Goal: Task Accomplishment & Management: Complete application form

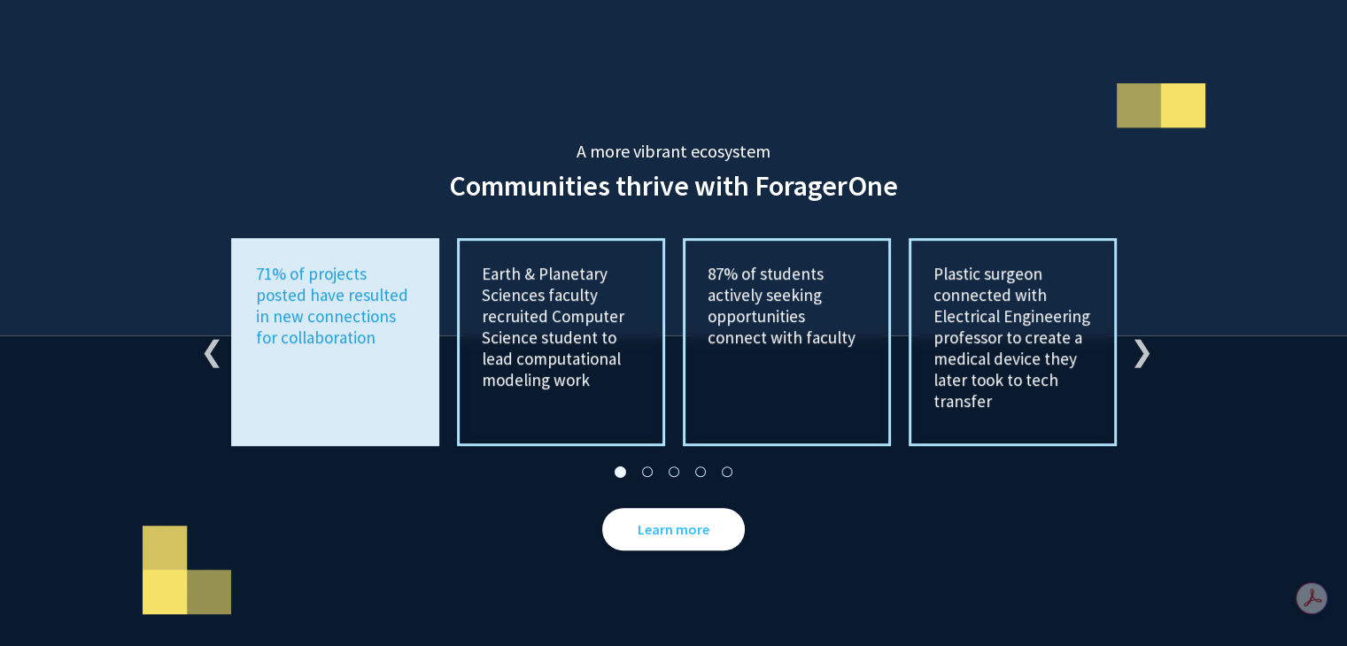
scroll to position [3374, 0]
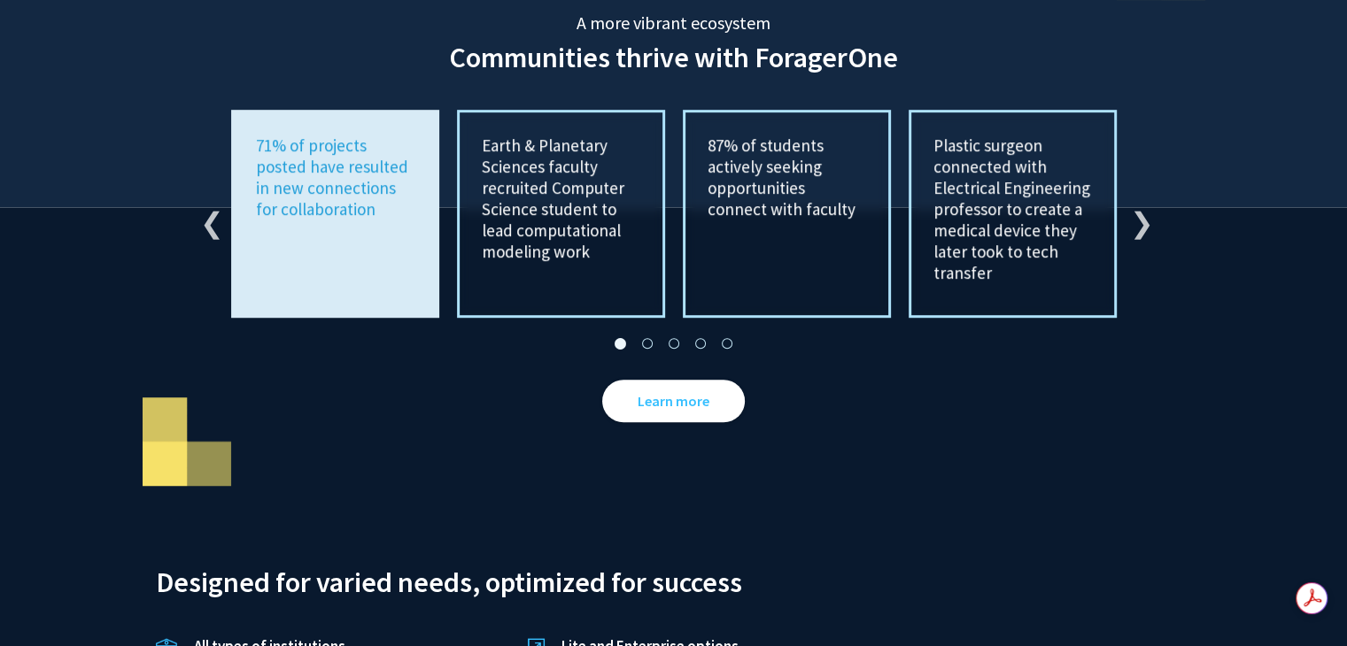
click at [1150, 191] on div "Previous Earth & Planetary Sciences faculty recruited Computer Science student …" at bounding box center [674, 215] width 974 height 208
click at [1131, 206] on button "Next" at bounding box center [1139, 215] width 18 height 18
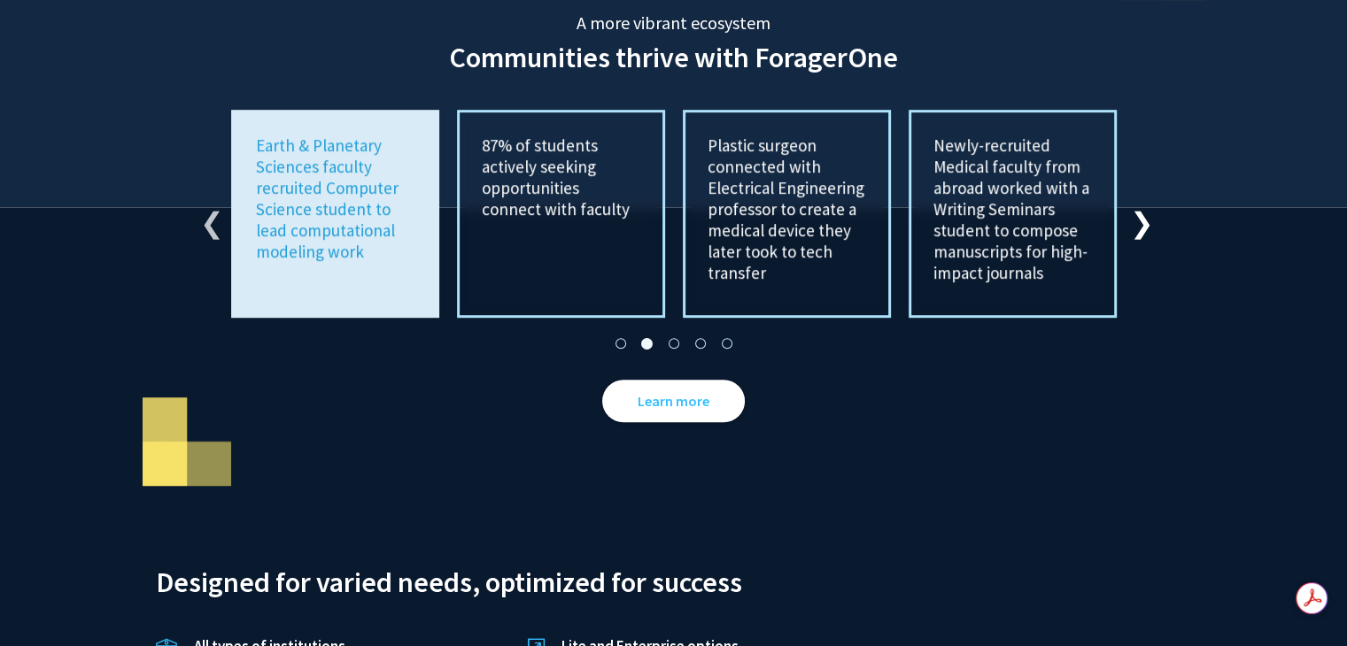
click at [1137, 206] on button "Next" at bounding box center [1139, 215] width 18 height 18
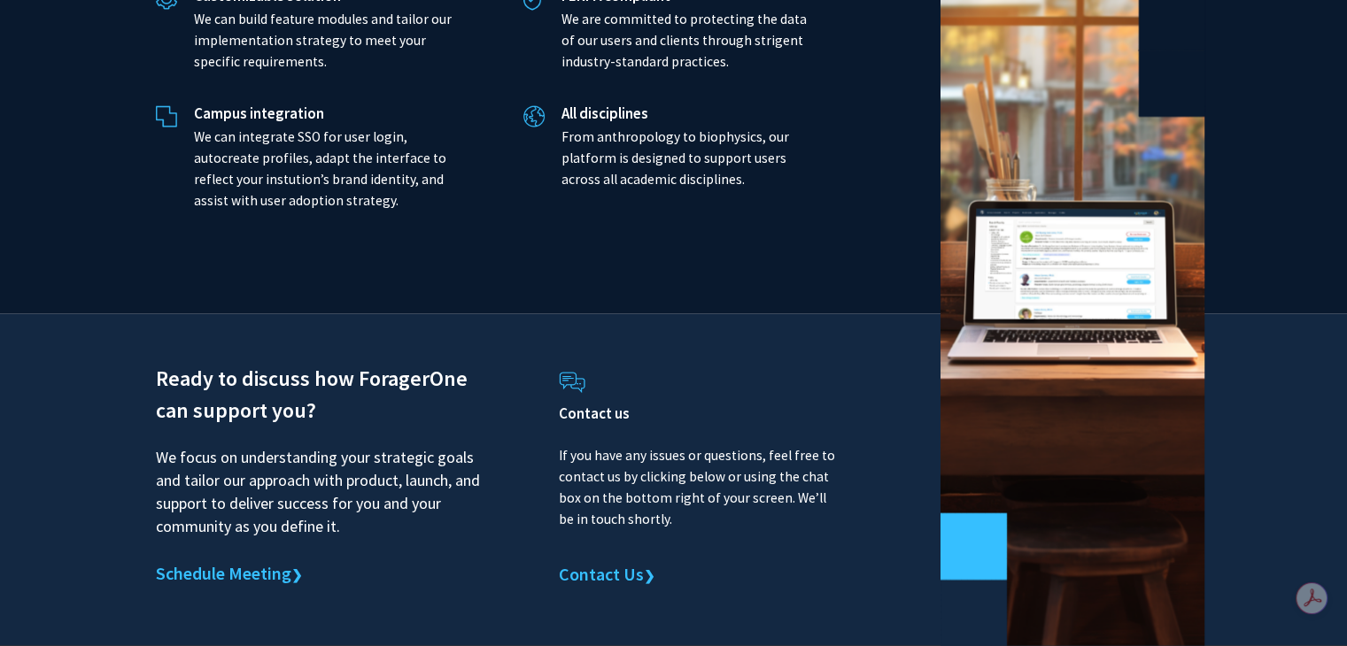
scroll to position [4184, 0]
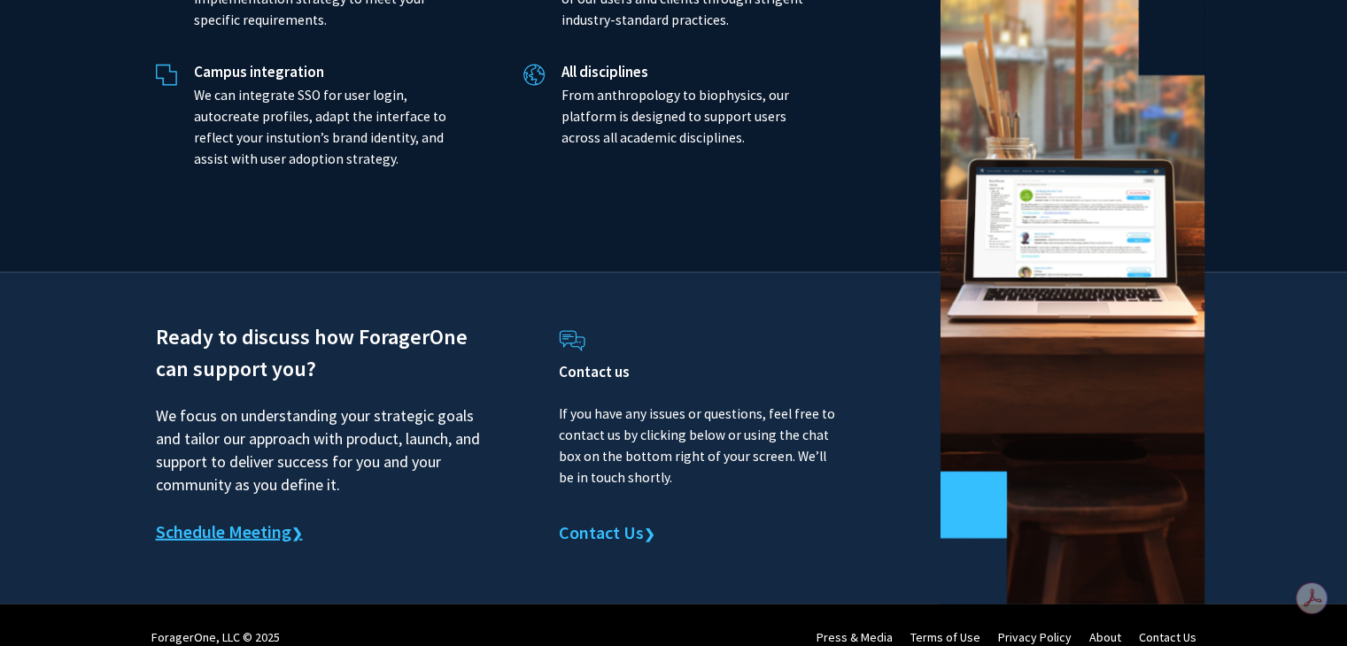
click at [266, 520] on link "Schedule Meeting ❯" at bounding box center [229, 533] width 147 height 27
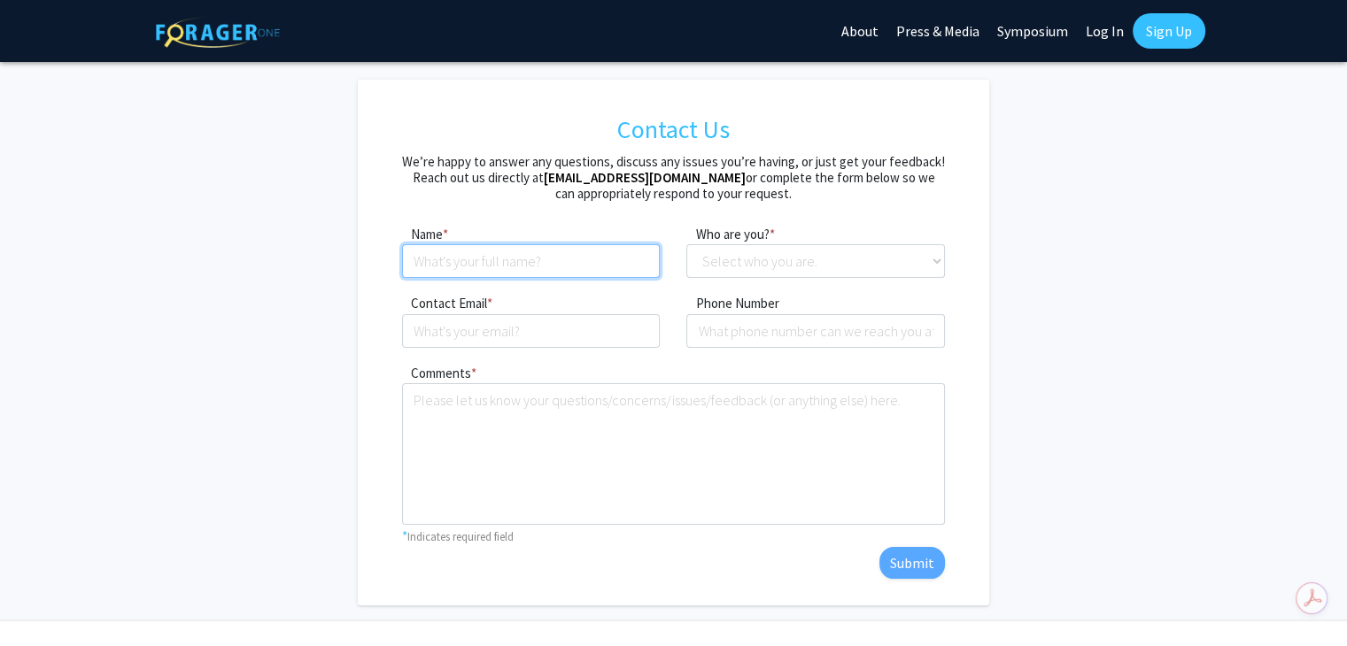
click at [488, 265] on input at bounding box center [531, 261] width 259 height 34
type input "Tanvi"
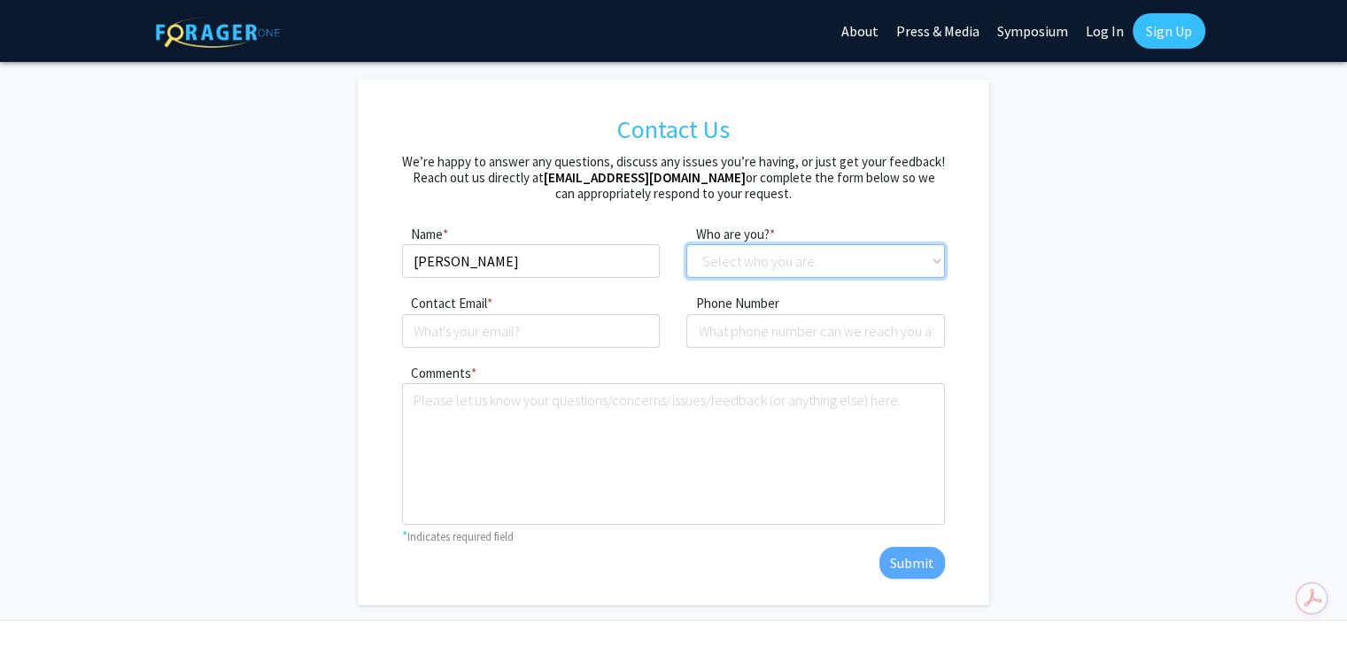
click at [769, 255] on select "Select who you are. Student Faculty Administrator Other" at bounding box center [815, 261] width 259 height 34
select select "student"
click at [686, 244] on select "Select who you are. Student Faculty Administrator Other" at bounding box center [815, 261] width 259 height 34
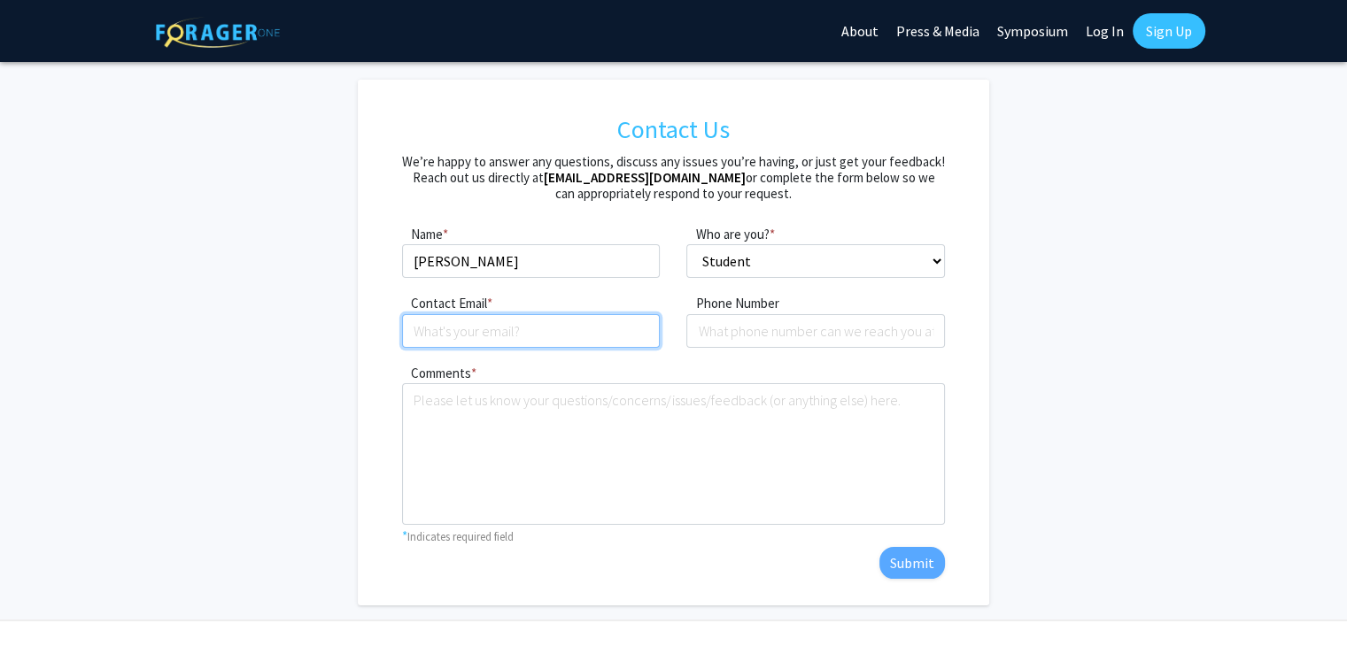
click at [586, 335] on input "Contact Email" at bounding box center [531, 331] width 259 height 34
type input "Tanvib020@gmail.com"
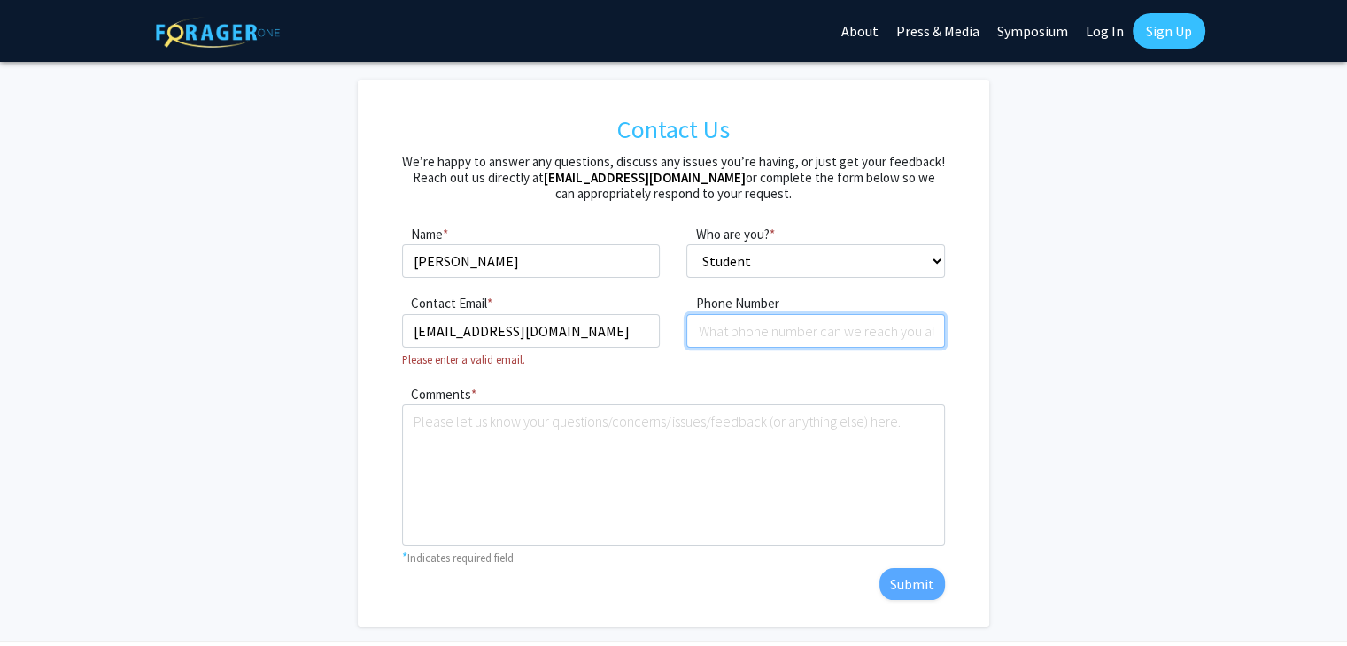
click at [727, 340] on input "tel" at bounding box center [815, 331] width 259 height 34
type input "2488967788"
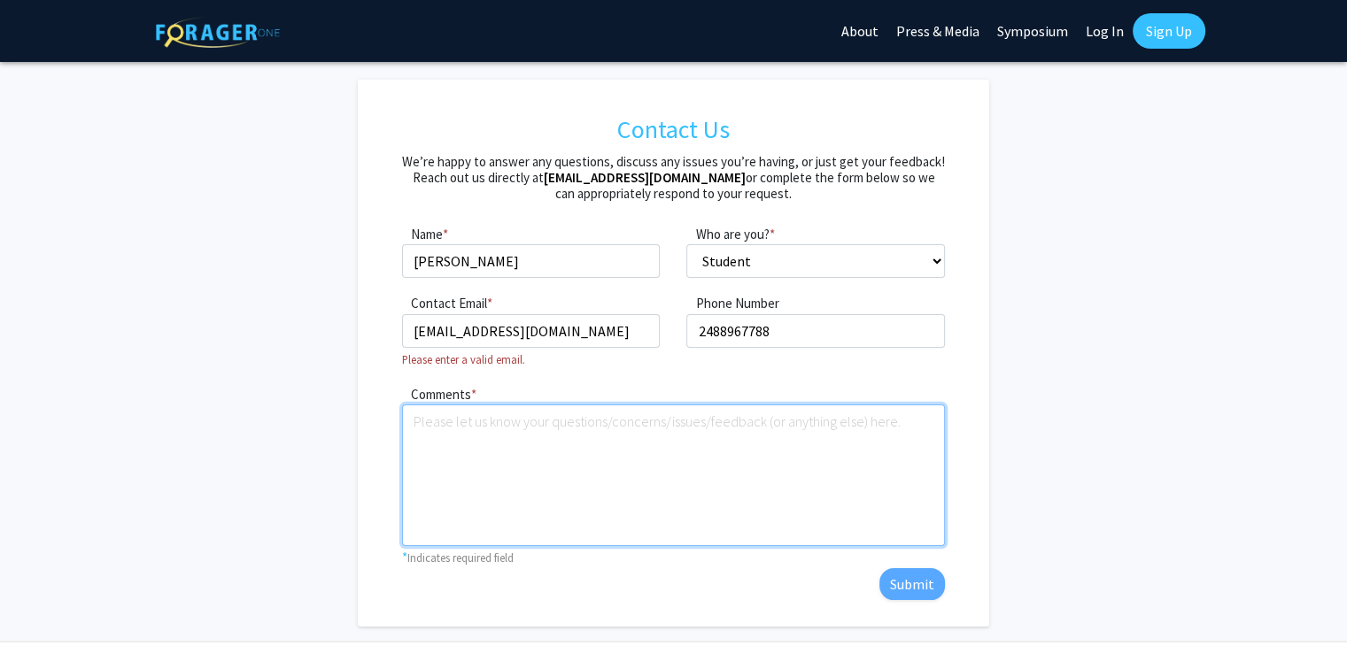
click at [648, 425] on textarea "Comments" at bounding box center [673, 476] width 543 height 142
click at [471, 451] on textarea "Comments" at bounding box center [673, 476] width 543 height 142
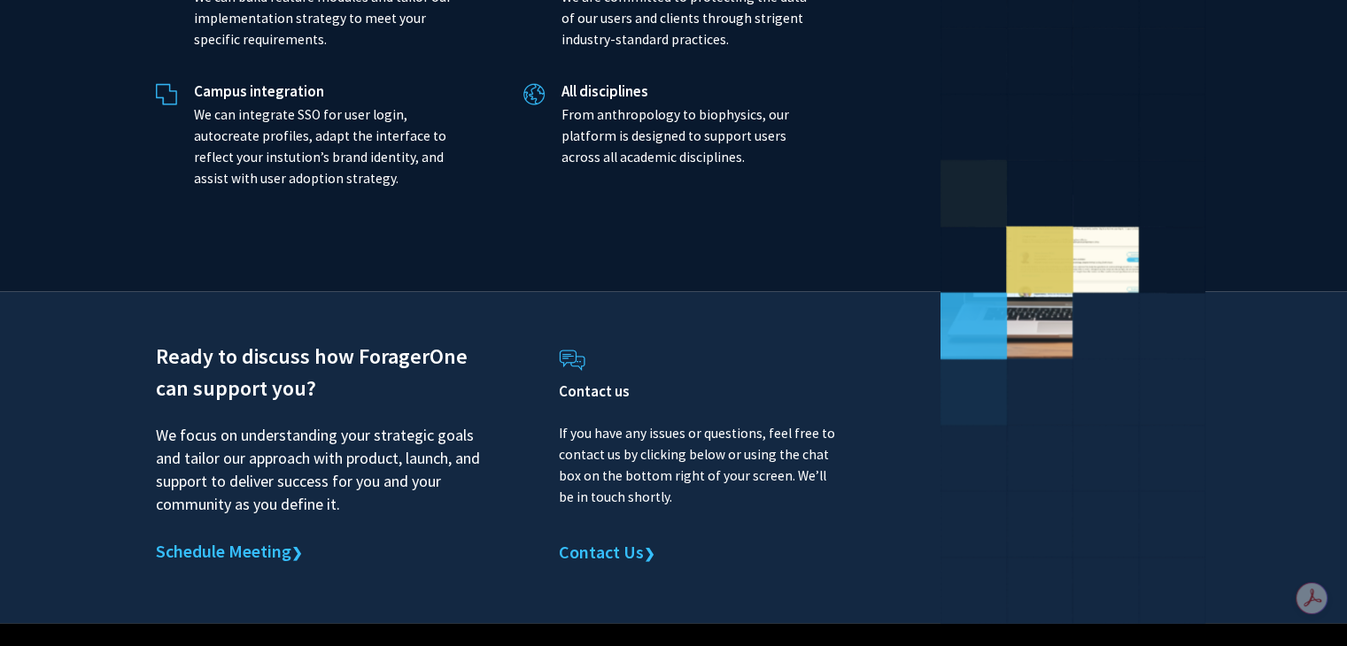
scroll to position [4184, 0]
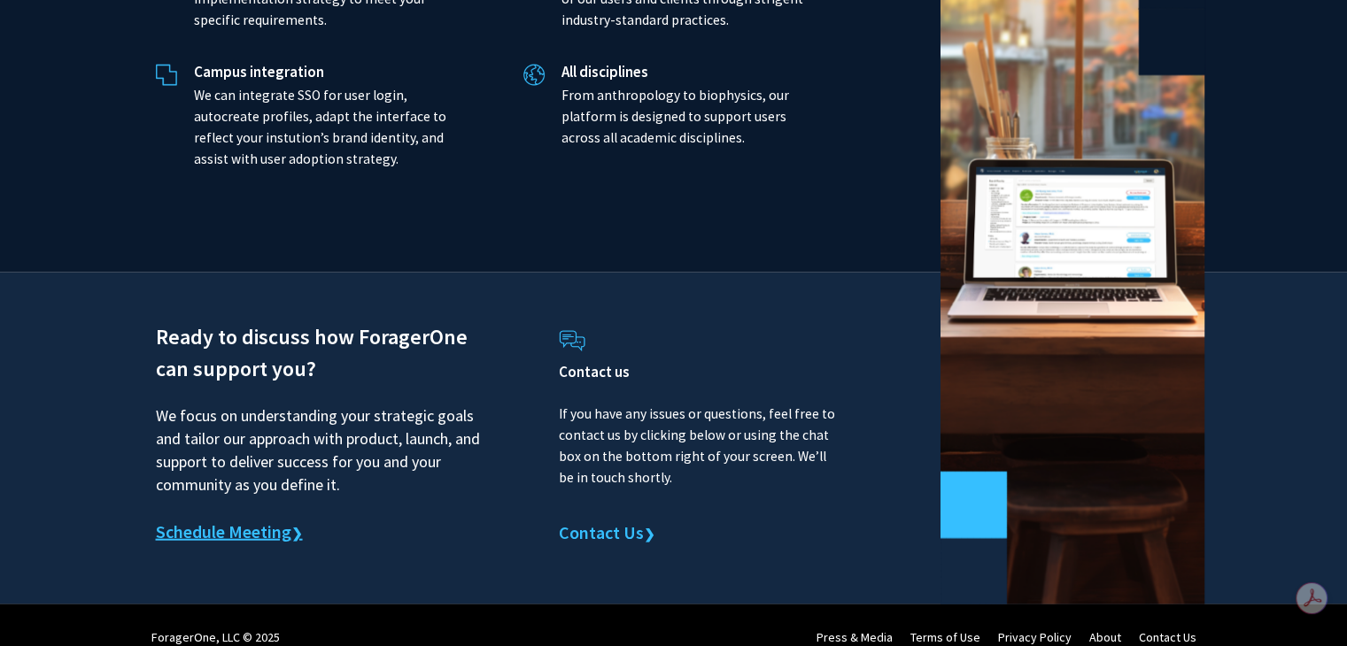
click at [237, 520] on link "Schedule Meeting ❯" at bounding box center [229, 533] width 147 height 27
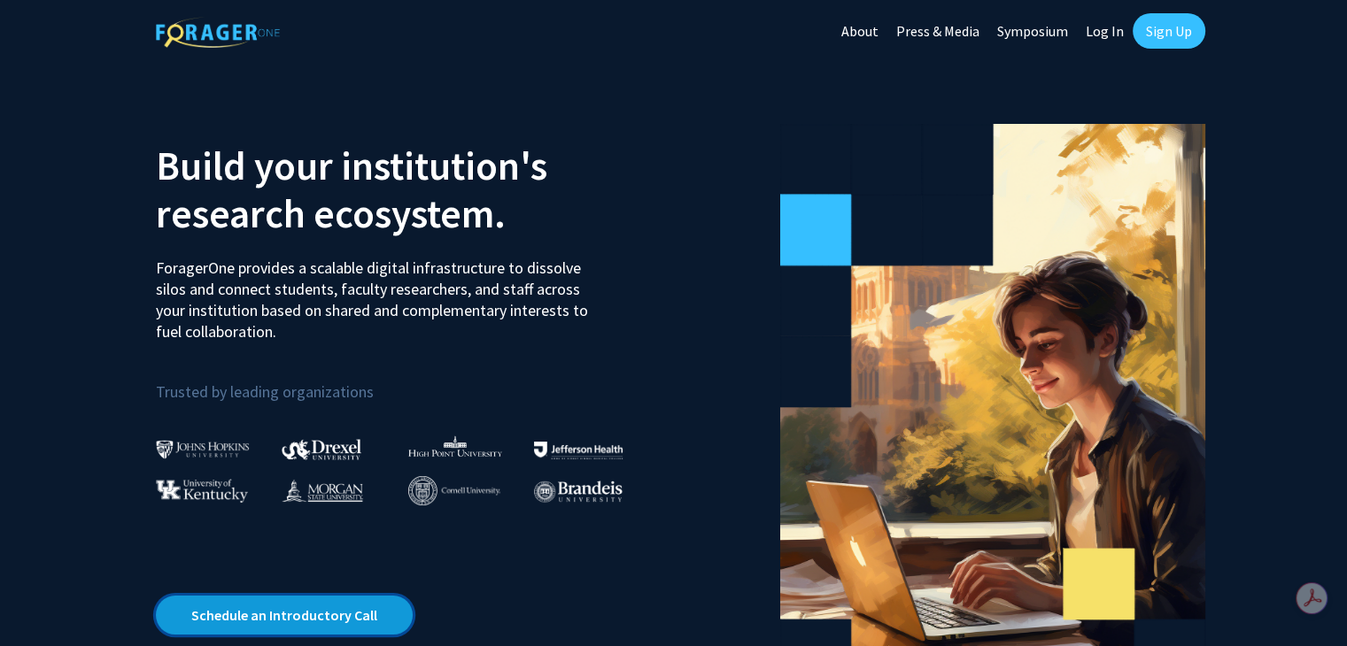
click at [352, 618] on link "Schedule an Introductory Call" at bounding box center [284, 615] width 257 height 39
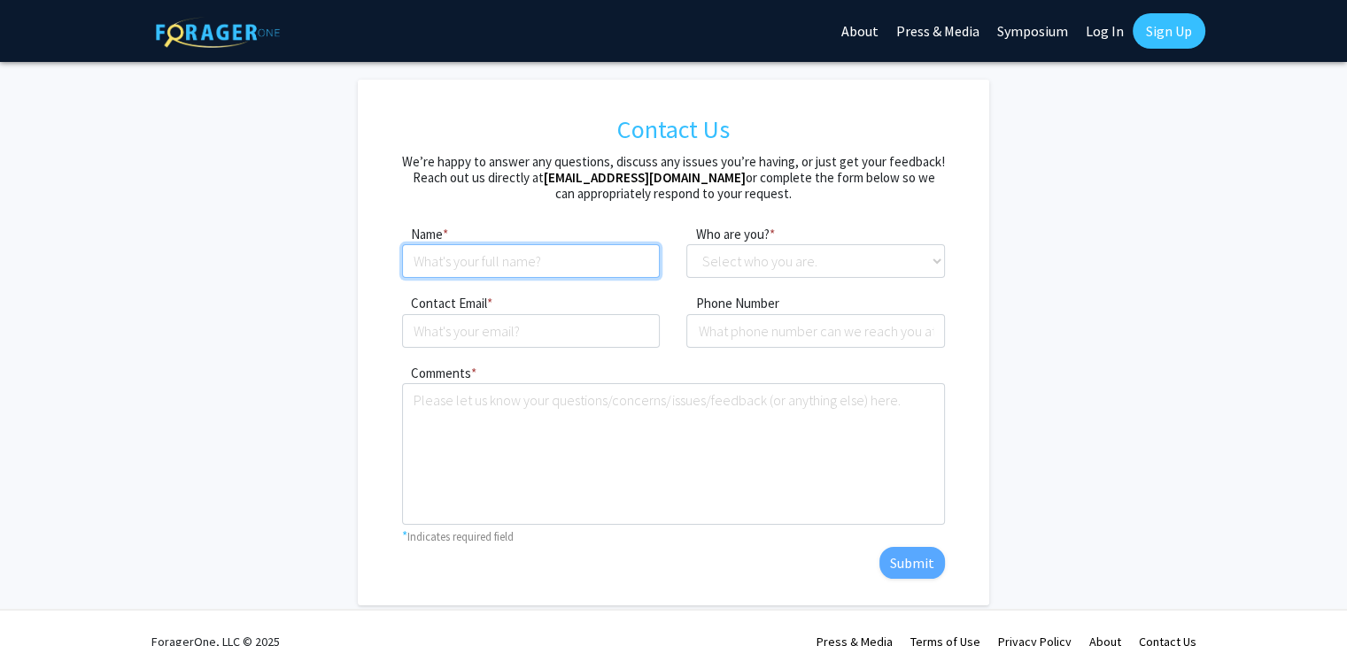
click at [491, 269] on input at bounding box center [531, 261] width 259 height 34
type input "[PERSON_NAME]"
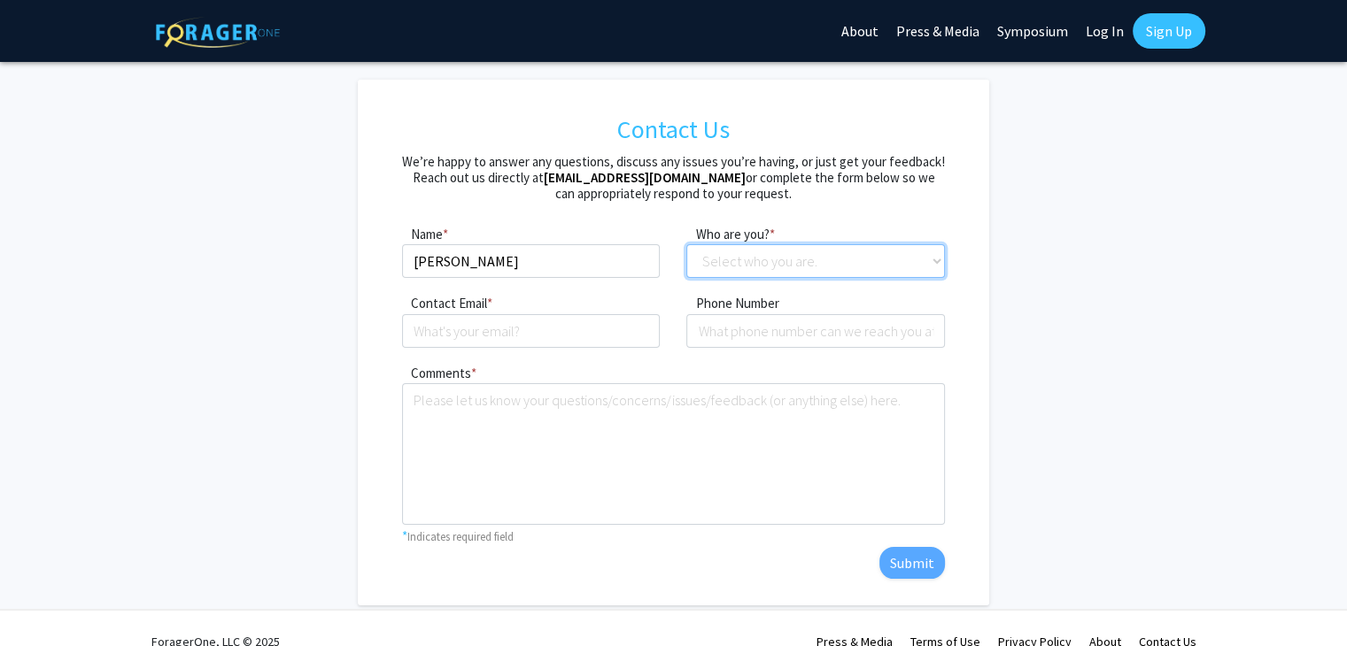
click at [731, 247] on select "Select who you are. Student Faculty Administrator Other" at bounding box center [815, 261] width 259 height 34
select select "student"
click at [686, 244] on select "Select who you are. Student Faculty Administrator Other" at bounding box center [815, 261] width 259 height 34
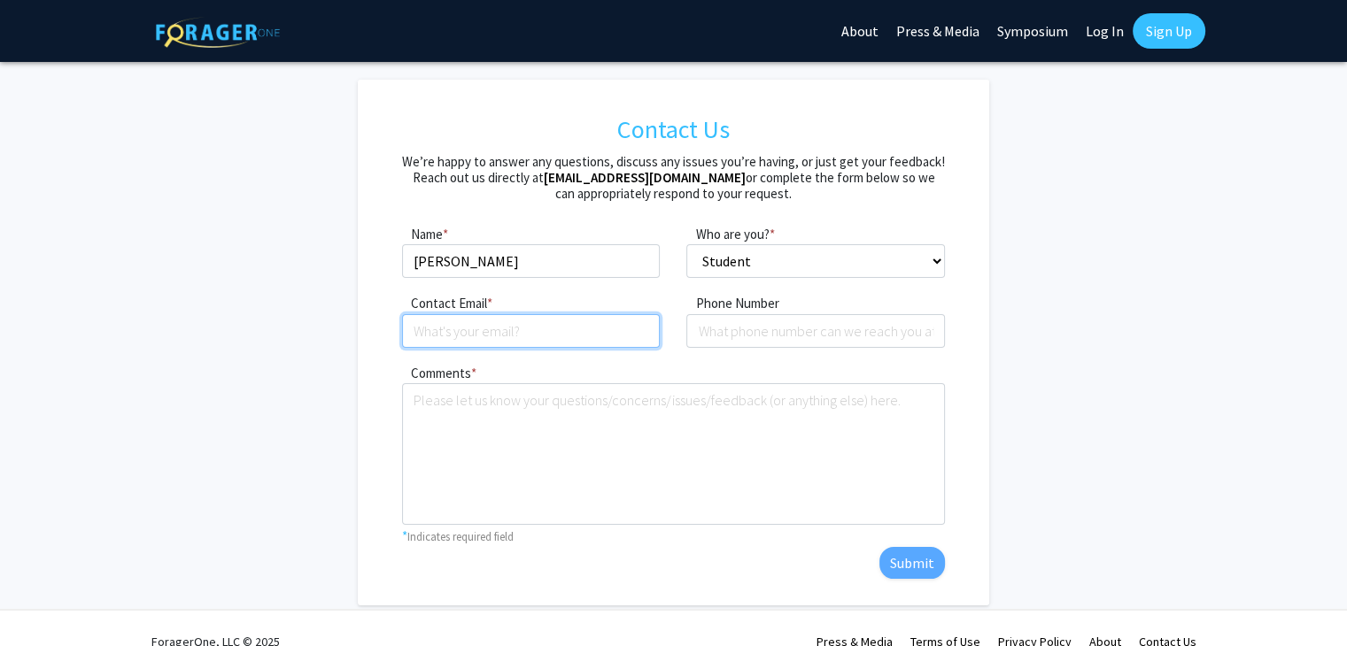
click at [561, 338] on input "Contact Email" at bounding box center [531, 331] width 259 height 34
type input "Tanvib020@gmail.com"
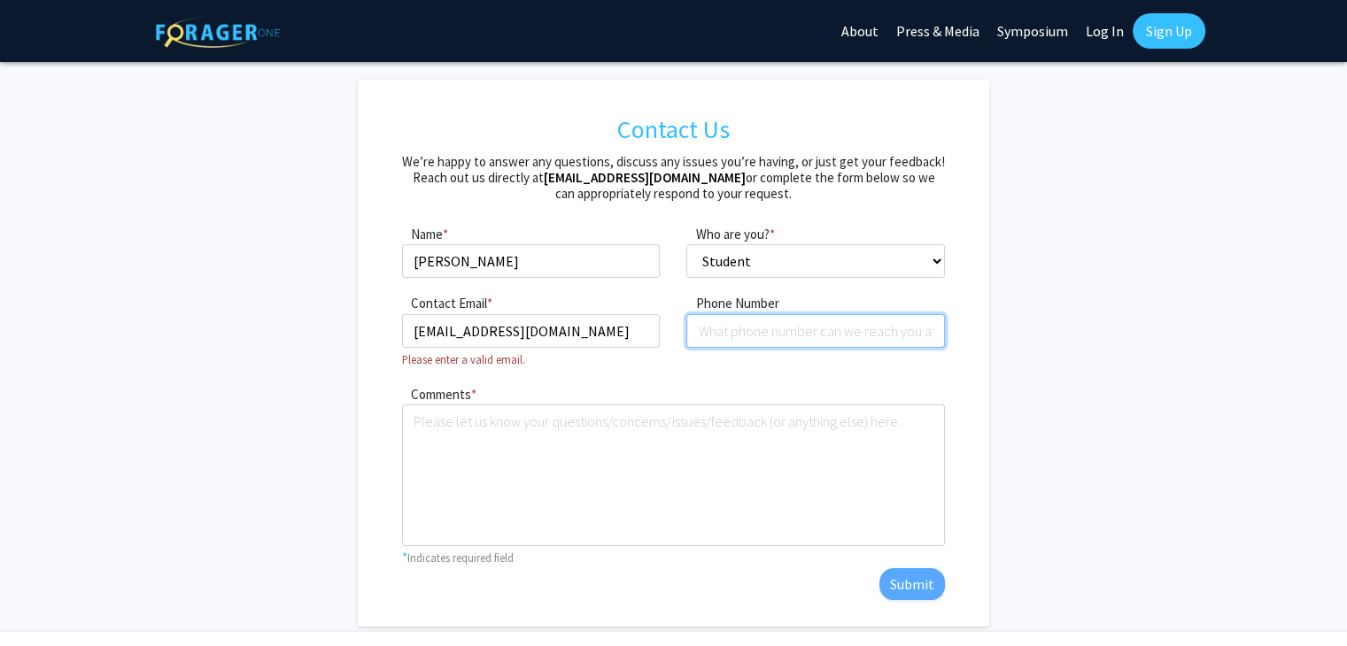
click at [747, 328] on input "tel" at bounding box center [815, 331] width 259 height 34
type input "2488967788"
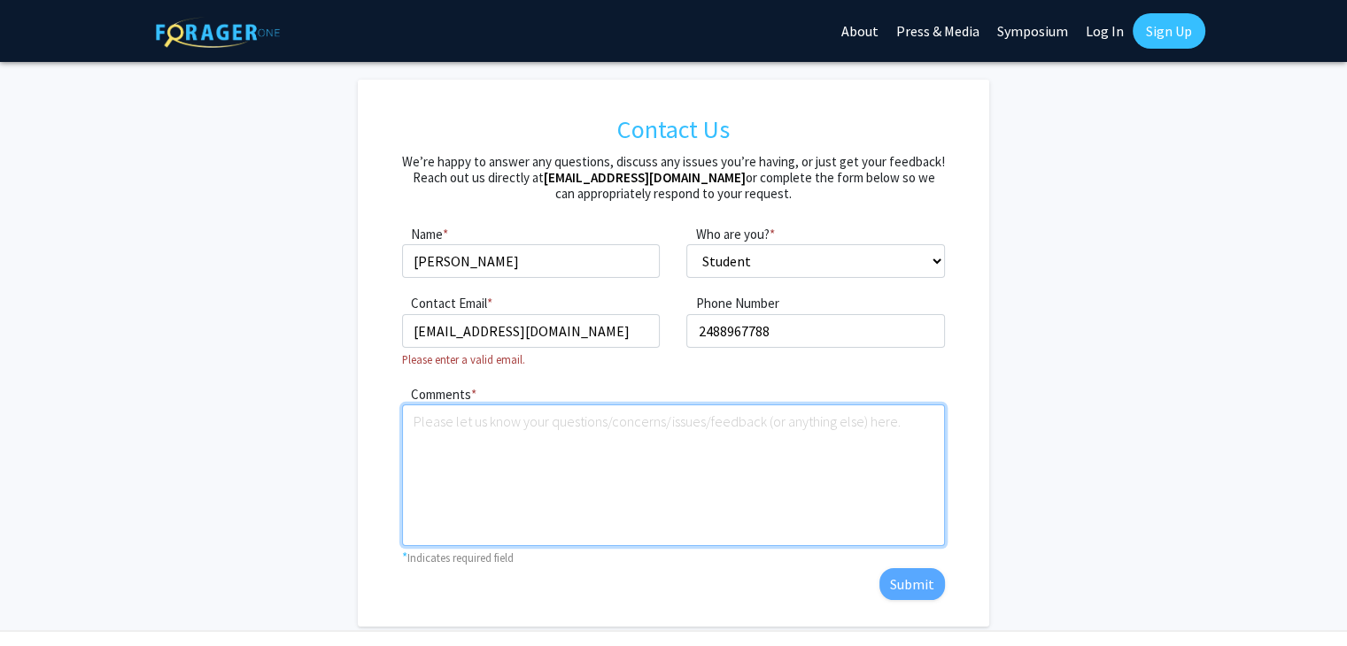
click at [638, 444] on textarea "Comments" at bounding box center [673, 476] width 543 height 142
type textarea "I"
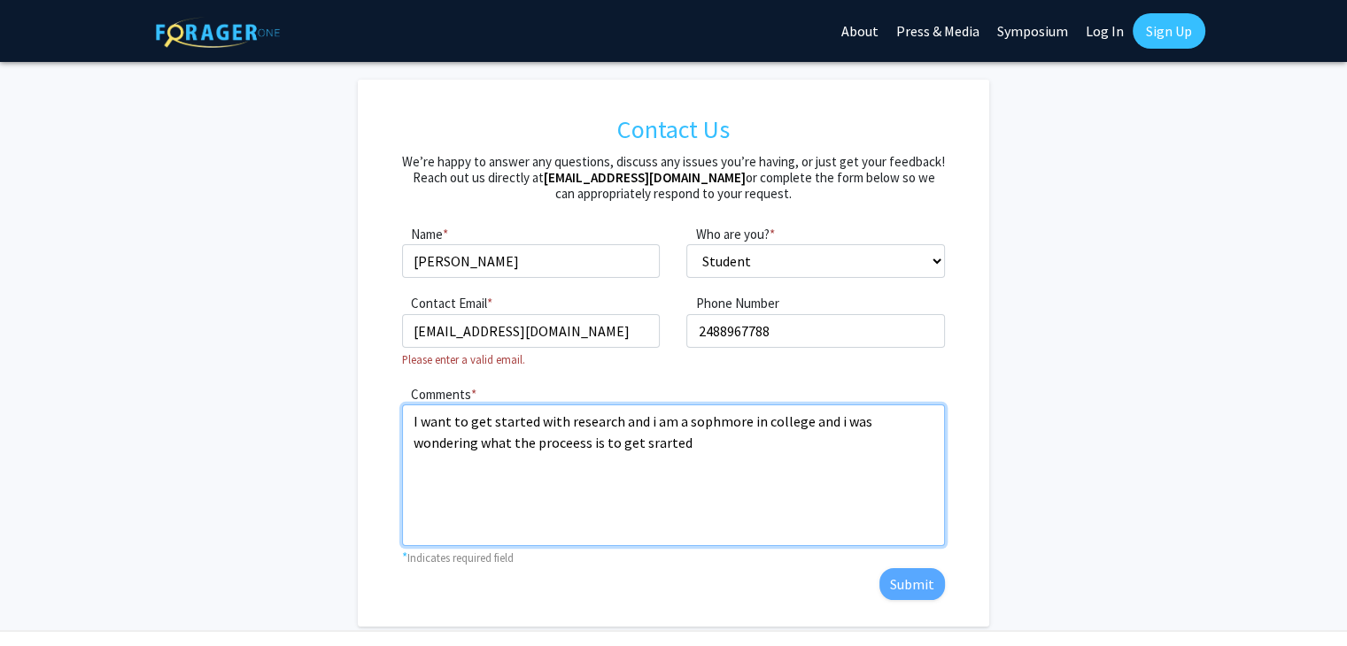
drag, startPoint x: 637, startPoint y: 455, endPoint x: 413, endPoint y: 421, distance: 226.7
click at [413, 421] on textarea "I want to get started with research and i am a sophmore in college and i was wo…" at bounding box center [673, 476] width 543 height 142
type textarea "I want to get started with research and i am a sophmore in college and i was wo…"
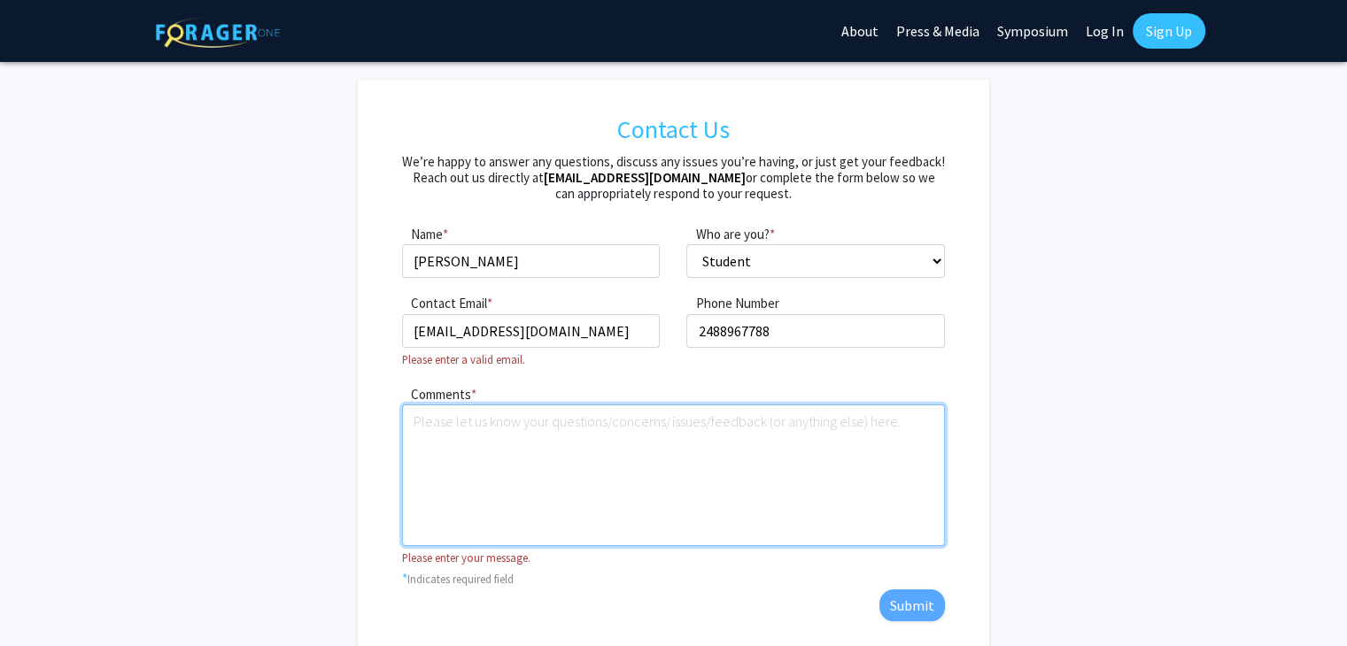
paste textarea "My name is [Your Name], and I am currently a sophomore at [Your University]. I’…"
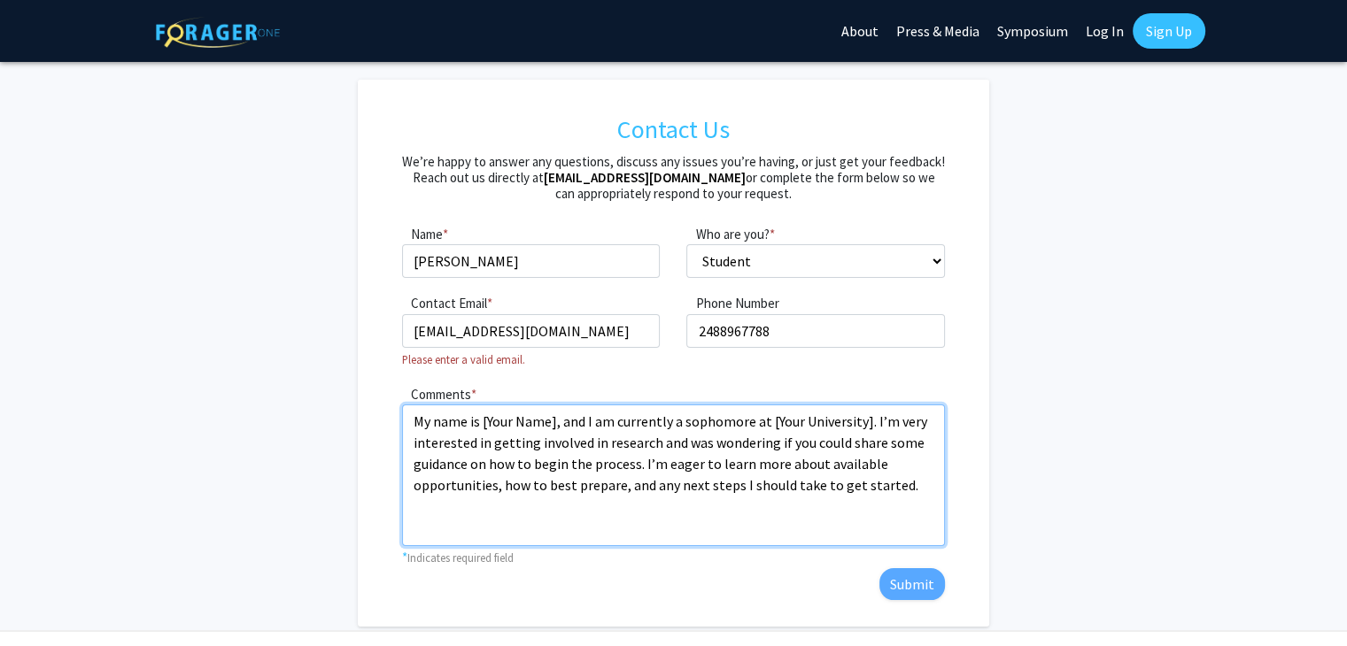
click at [552, 422] on textarea "My name is [Your Name], and I am currently a sophomore at [Your University]. I’…" at bounding box center [673, 476] width 543 height 142
drag, startPoint x: 822, startPoint y: 423, endPoint x: 726, endPoint y: 416, distance: 95.9
click at [726, 416] on textarea "My name is Tanvi, and I am currently a sophomore at [Your University]. I’m very…" at bounding box center [673, 476] width 543 height 142
click at [905, 488] on textarea "My name is Tanvi, and I am currently a sophomore at Wayne State University. I’m…" at bounding box center [673, 476] width 543 height 142
click at [695, 464] on textarea "My name is Tanvi, and I am currently a sophomore at Wayne State University. I’m…" at bounding box center [673, 476] width 543 height 142
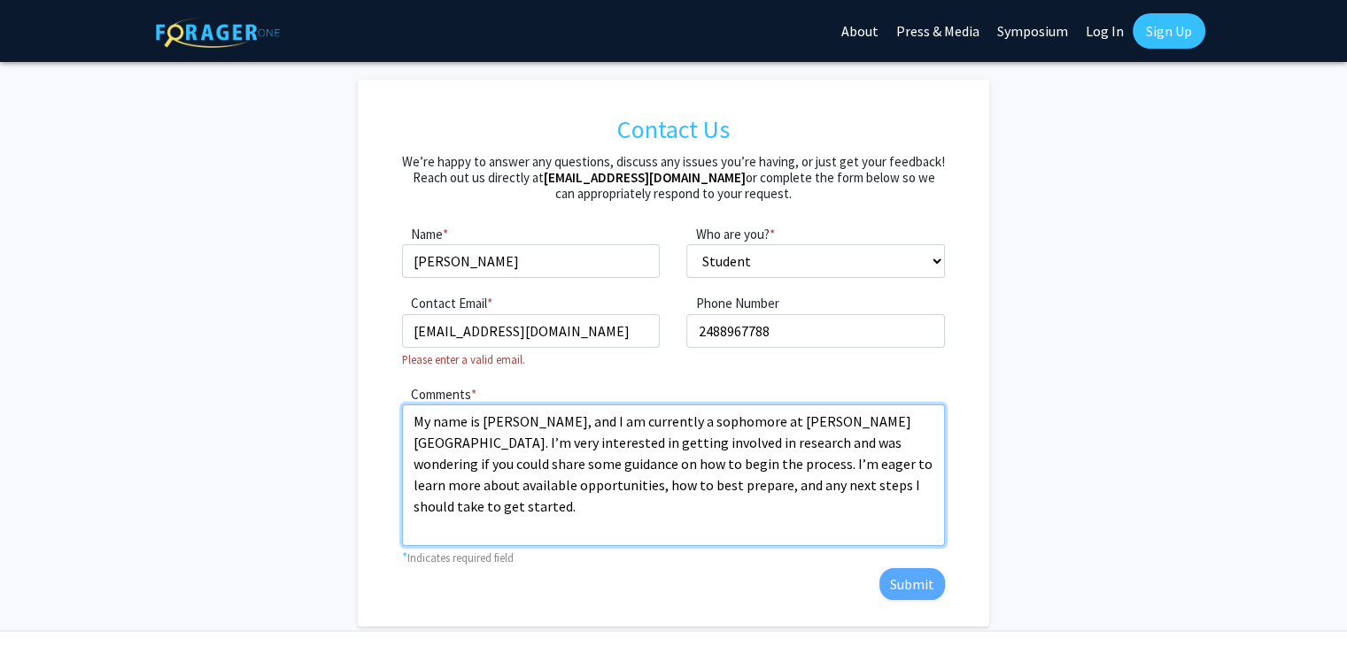
click at [503, 483] on textarea "My name is Tanvi, and I am currently a sophomore at Wayne State University. I’m…" at bounding box center [673, 476] width 543 height 142
type textarea "My name is Tanvi, and I am currently a sophomore at Wayne State University. I’m…"
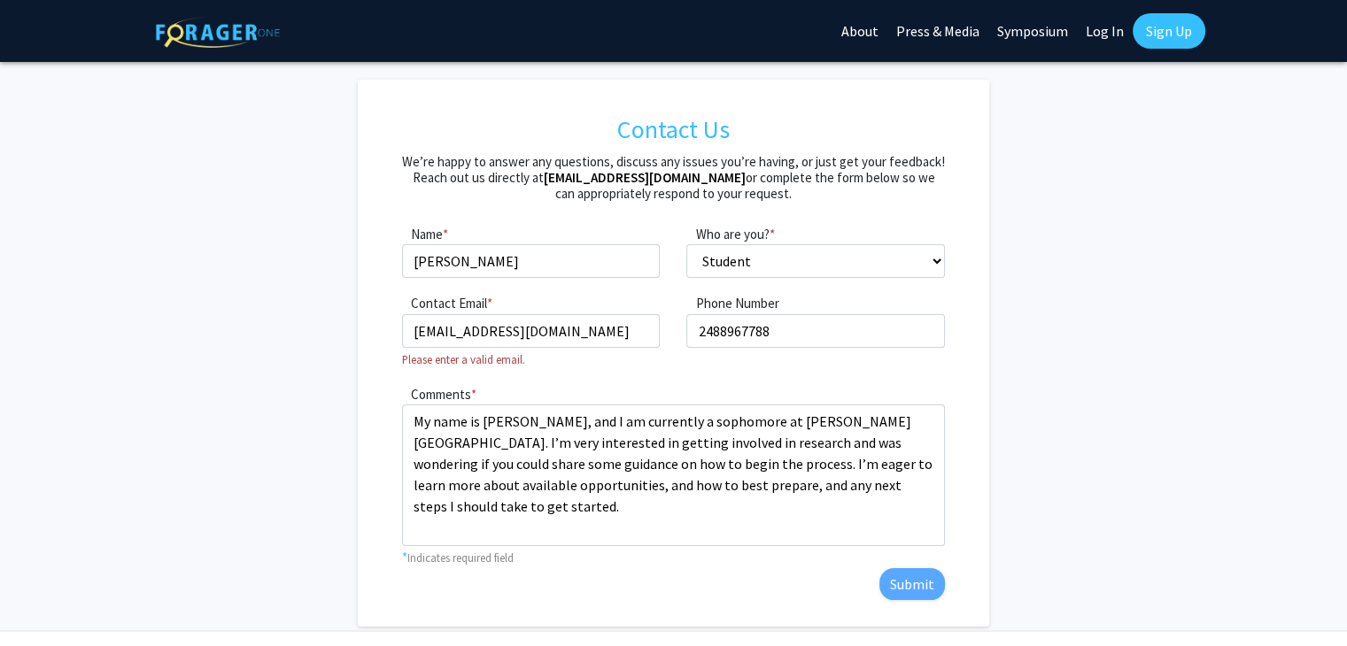
scroll to position [46, 0]
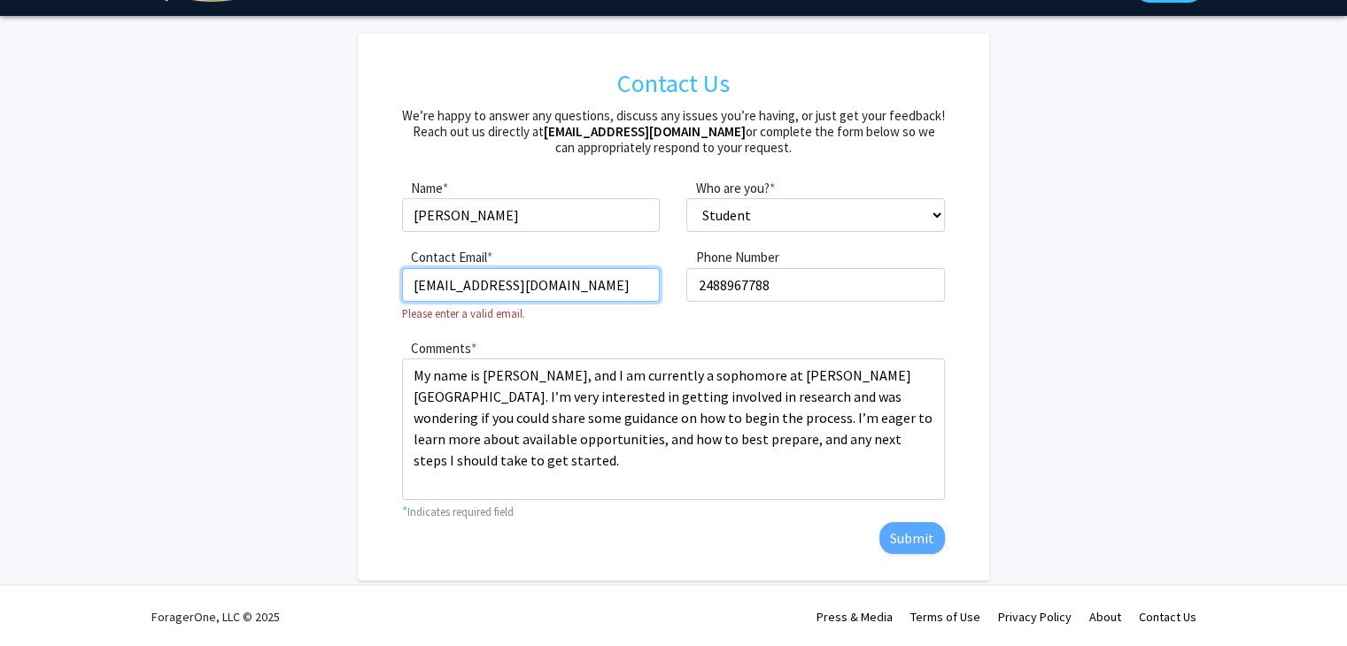
click at [582, 288] on input "Tanvib020@gmail.com" at bounding box center [531, 285] width 259 height 34
click at [606, 290] on input "Tanvib020@gmail.com" at bounding box center [531, 285] width 259 height 34
click at [415, 281] on input "Tanvib020@gmail.com" at bounding box center [531, 285] width 259 height 34
drag, startPoint x: 583, startPoint y: 277, endPoint x: 252, endPoint y: 301, distance: 331.1
click at [252, 301] on form "Contact Us We’re happy to answer any questions, discuss any issues you’re havin…" at bounding box center [673, 307] width 947 height 547
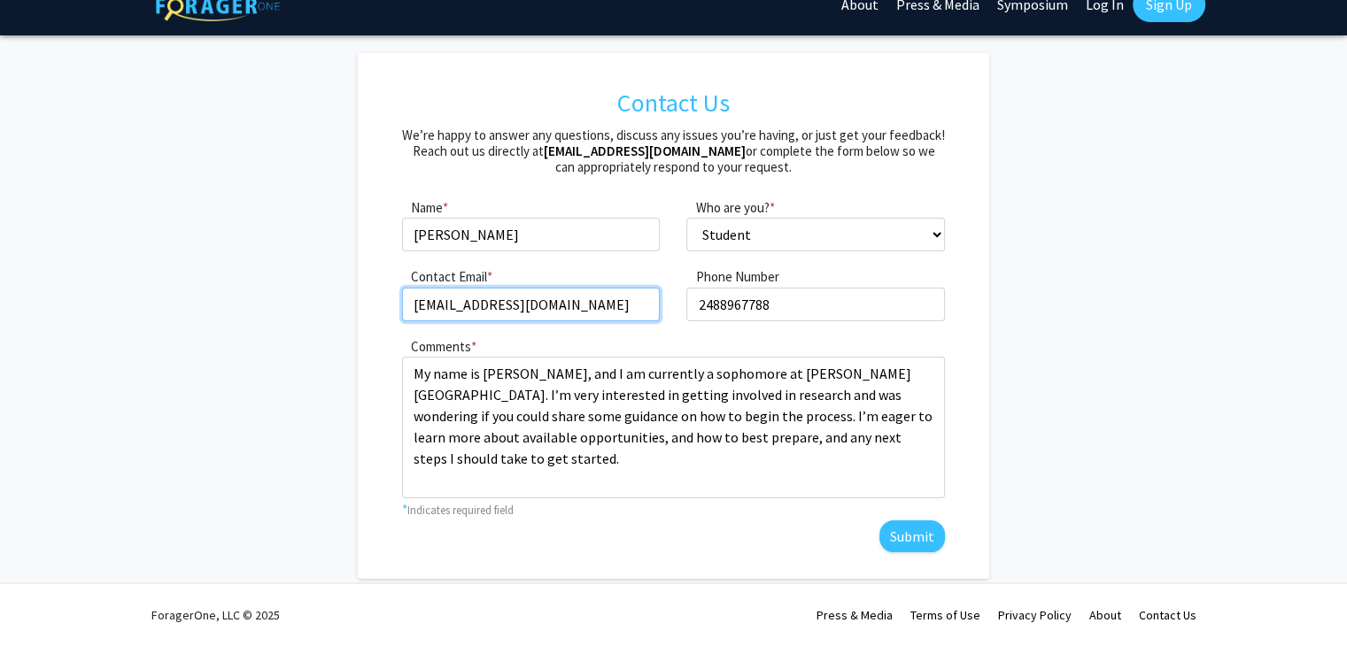
scroll to position [25, 0]
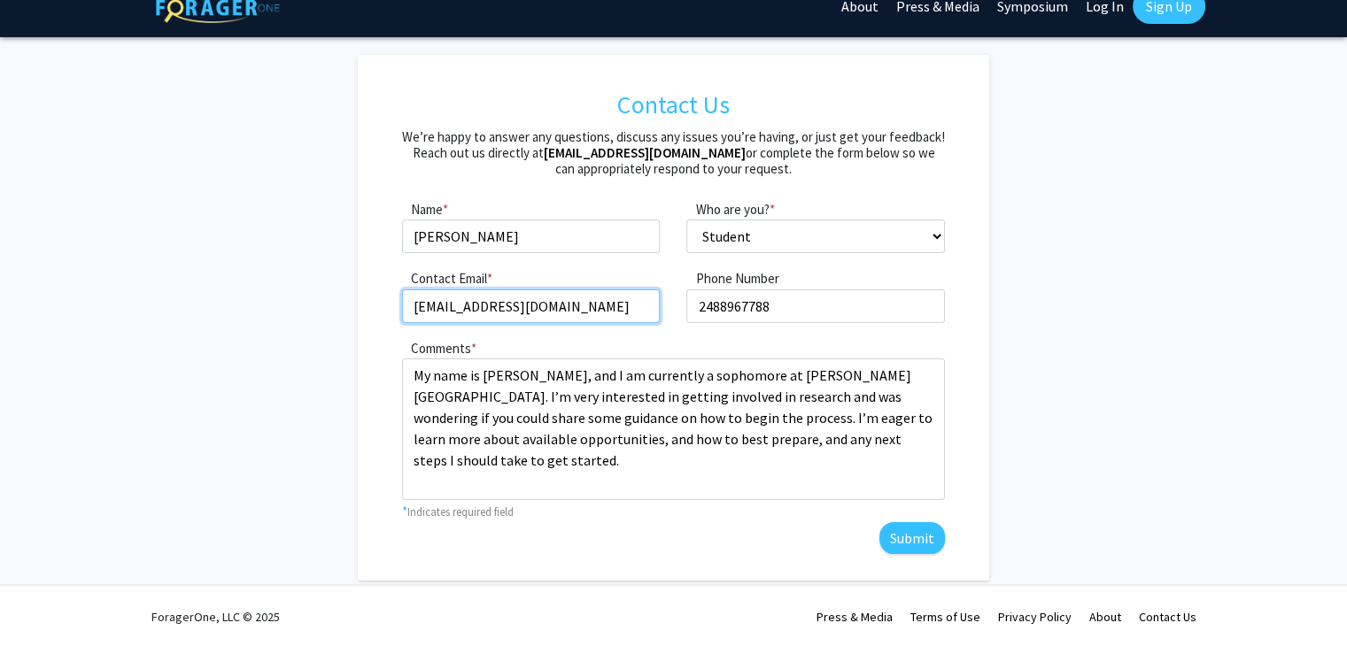
type input "tanvib020@gmail.com"
click at [237, 353] on form "Contact Us We’re happy to answer any questions, discuss any issues you’re havin…" at bounding box center [673, 318] width 947 height 526
click at [897, 540] on button "Submit" at bounding box center [912, 538] width 66 height 32
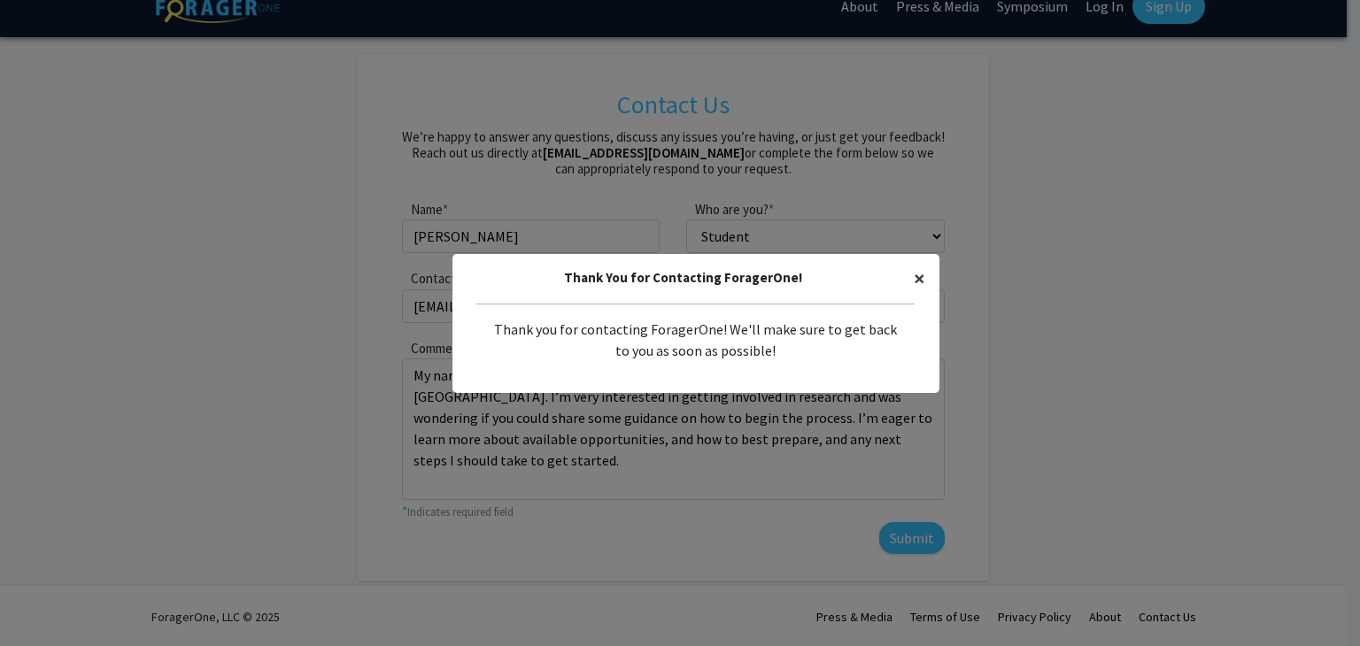
click at [914, 274] on span "×" at bounding box center [920, 278] width 12 height 27
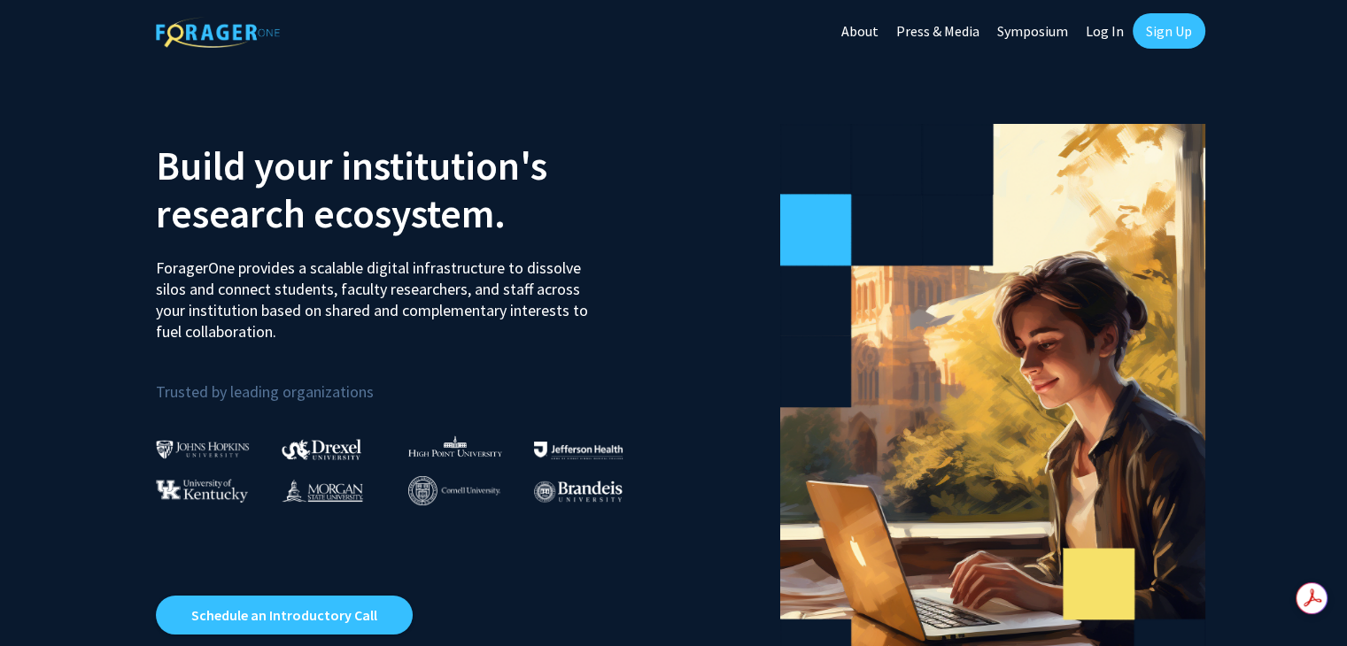
click at [1162, 25] on link "Sign Up" at bounding box center [1168, 30] width 73 height 35
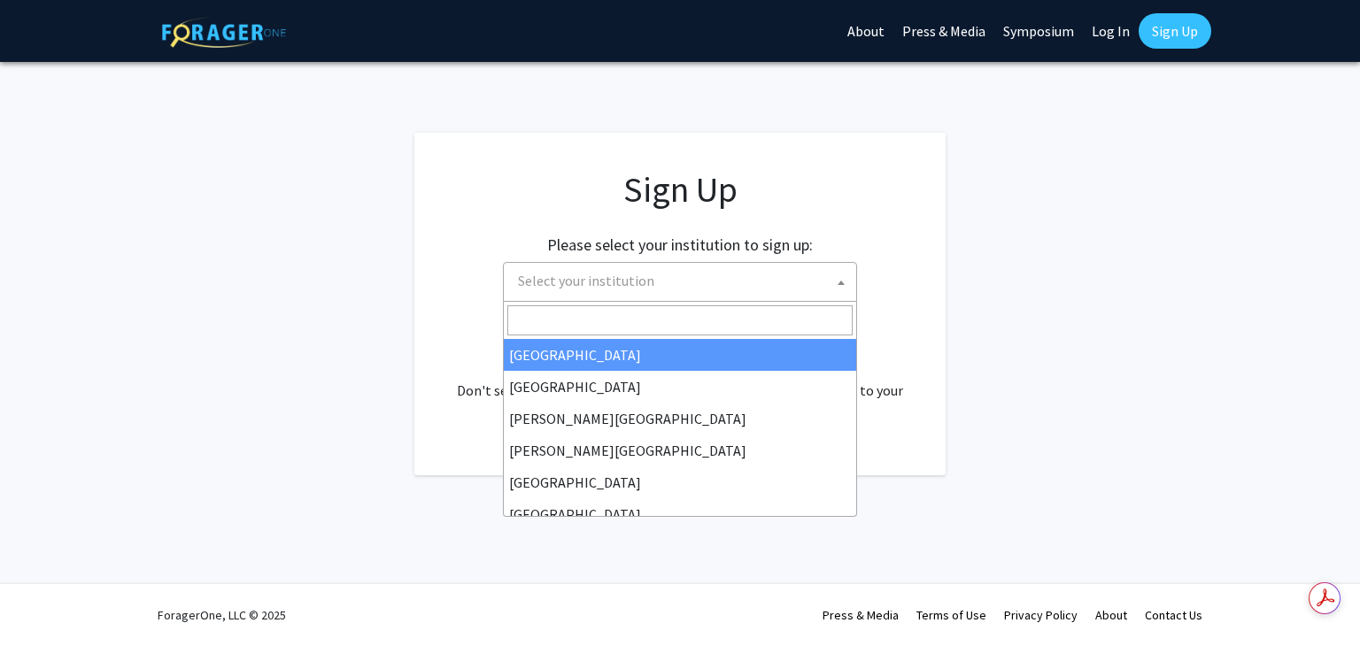
click at [668, 281] on span "Select your institution" at bounding box center [683, 281] width 345 height 36
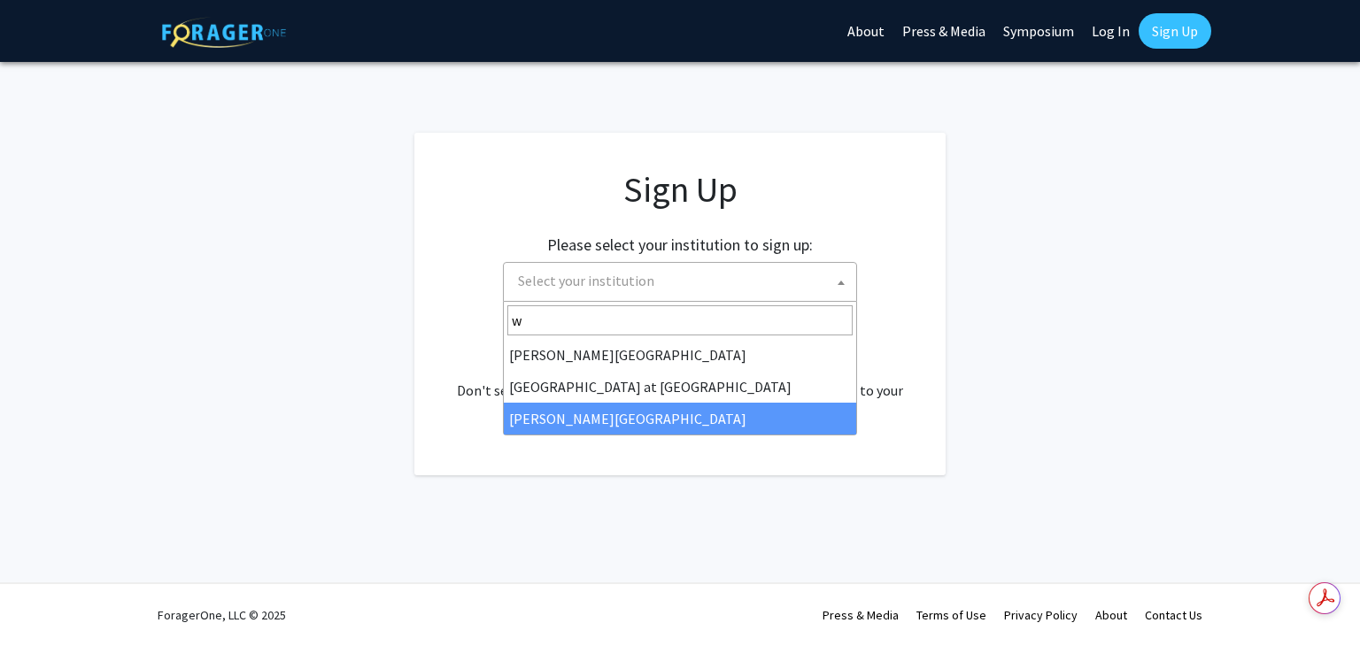
type input "w"
select select "21"
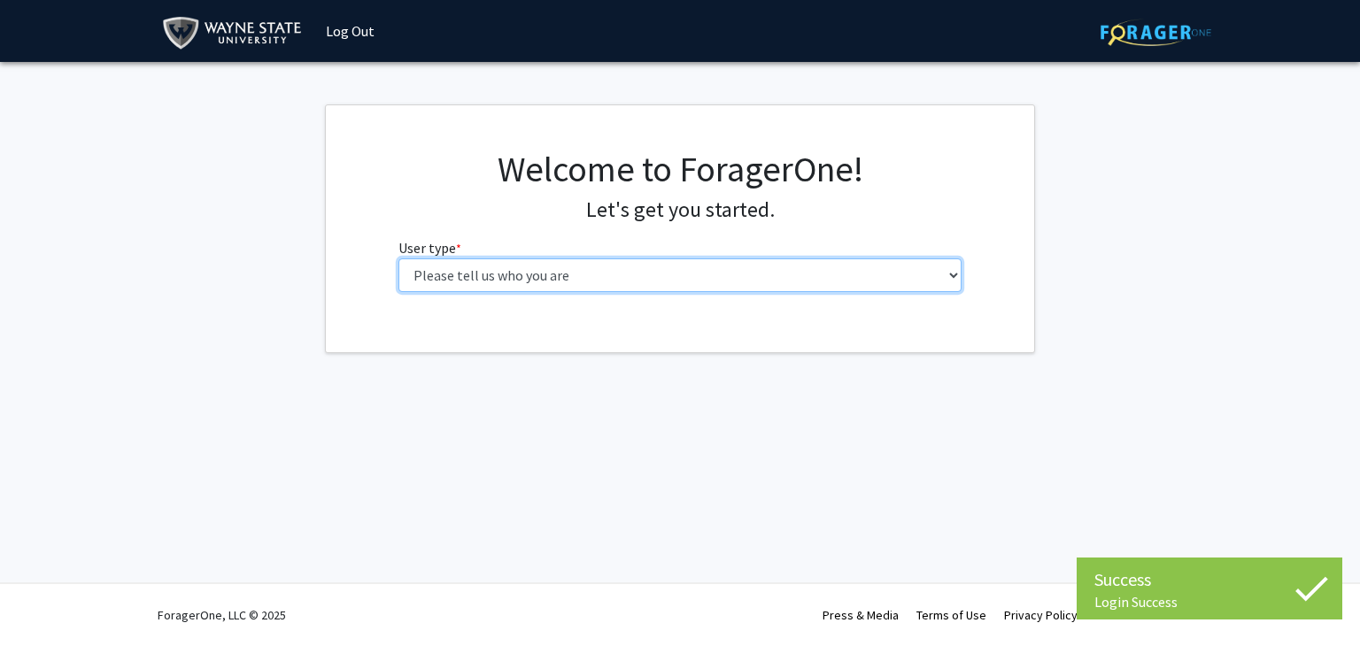
click at [609, 260] on select "Please tell us who you are Undergraduate Student Master's Student Doctoral Cand…" at bounding box center [680, 276] width 564 height 34
select select "1: undergrad"
click at [398, 259] on select "Please tell us who you are Undergraduate Student Master's Student Doctoral Cand…" at bounding box center [680, 276] width 564 height 34
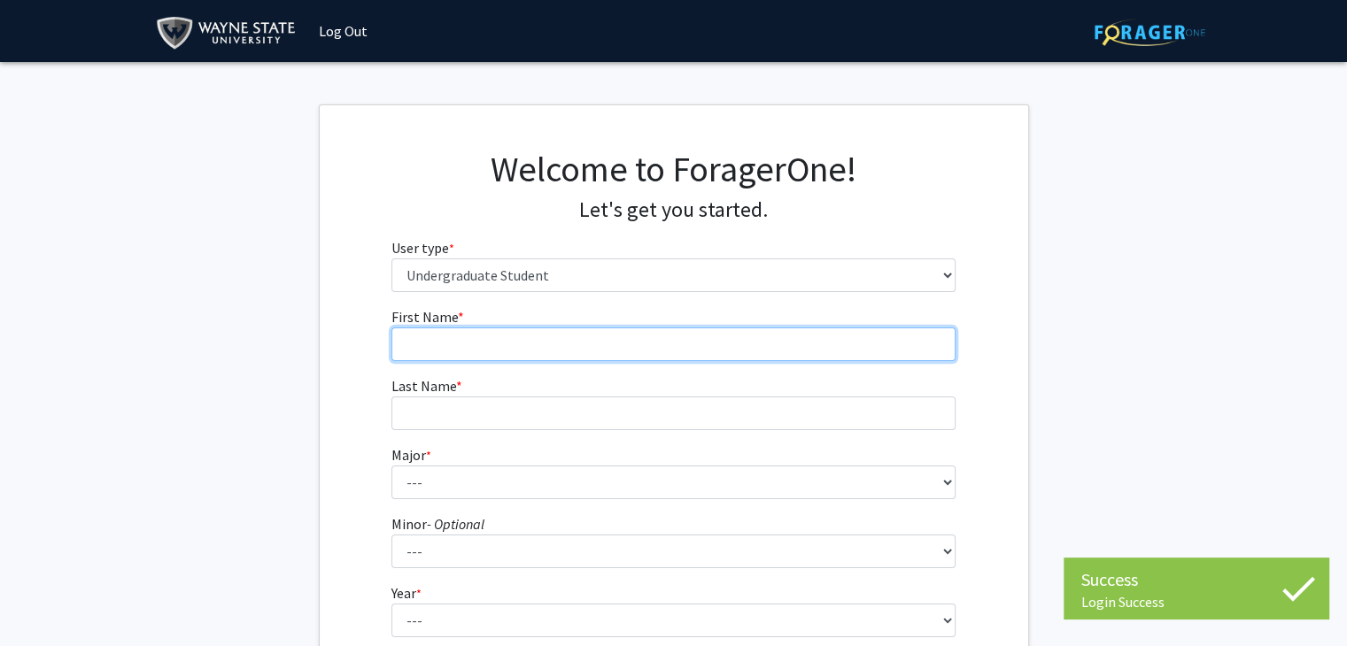
click at [557, 332] on input "First Name * required" at bounding box center [673, 345] width 564 height 34
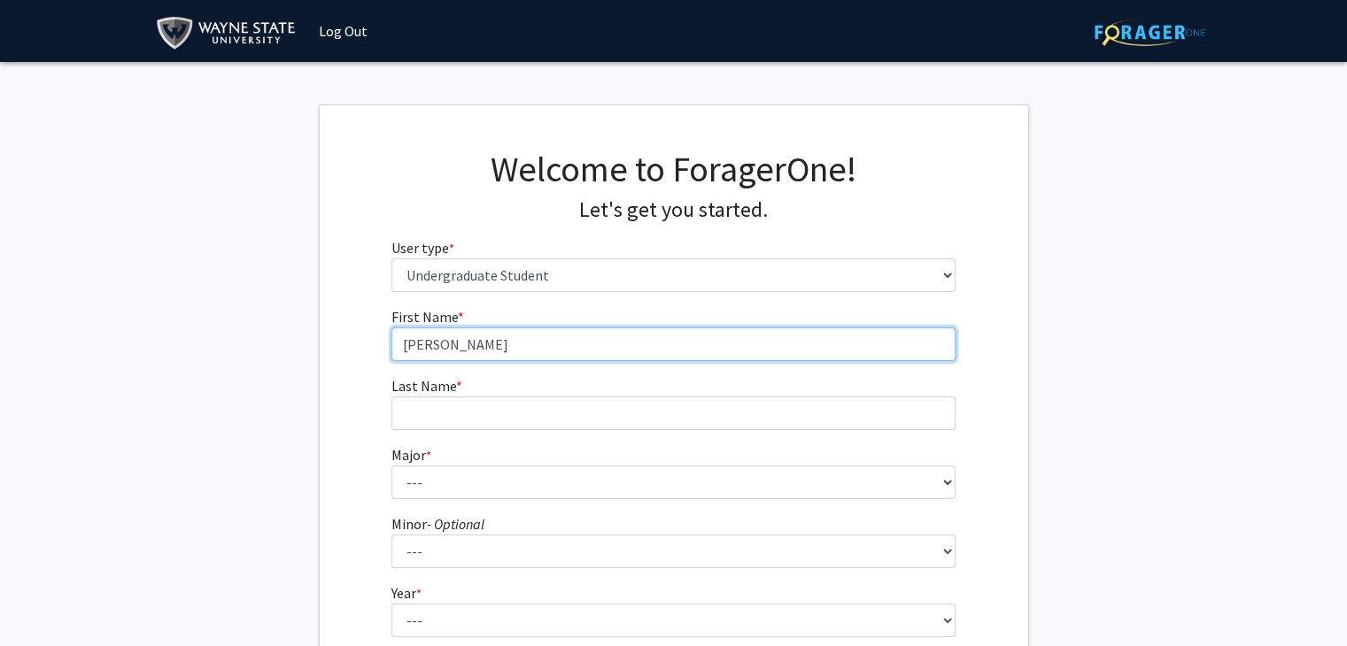
type input "Tanvi"
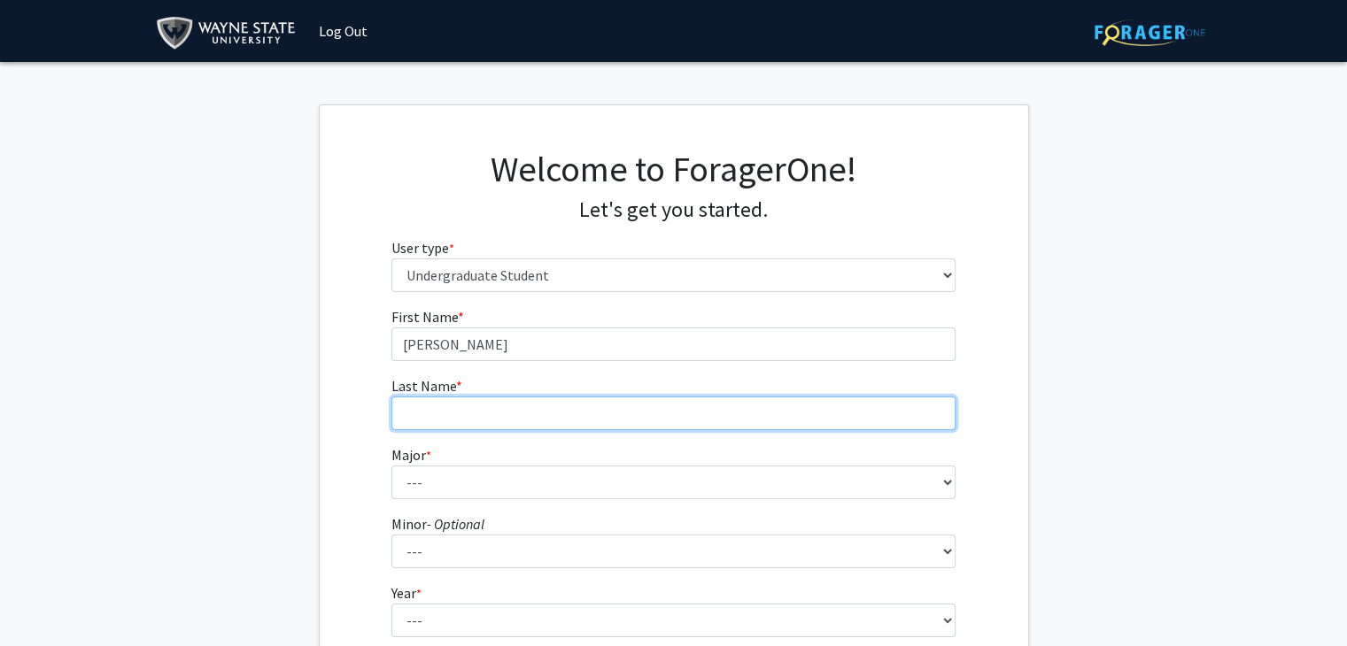
click at [485, 428] on input "Last Name * required" at bounding box center [673, 414] width 564 height 34
type input "Basutkar"
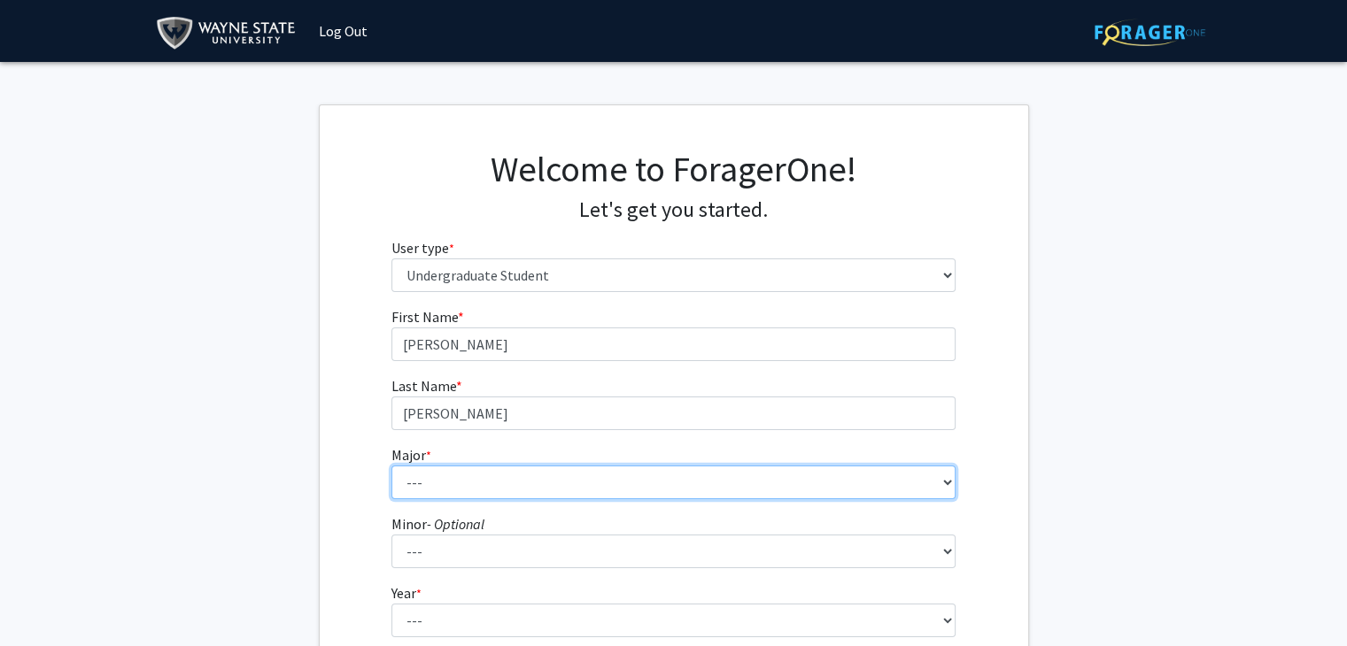
click at [453, 483] on select "--- Accounting African American Studies Anthropology Applied Behavior Analysis …" at bounding box center [673, 483] width 564 height 34
select select "70: 1850"
click at [391, 466] on select "--- Accounting African American Studies Anthropology Applied Behavior Analysis …" at bounding box center [673, 483] width 564 height 34
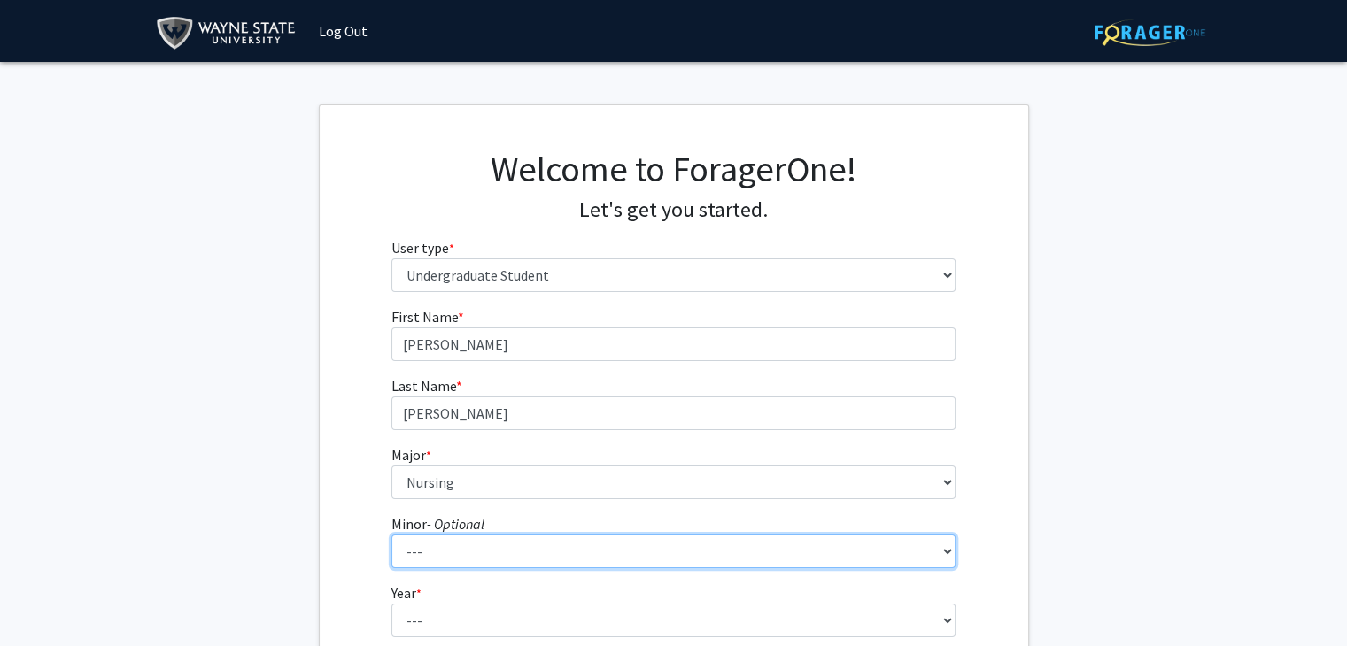
click at [420, 561] on select "--- African American Studies Africana Theatre and Dance Animation and Interacti…" at bounding box center [673, 552] width 564 height 34
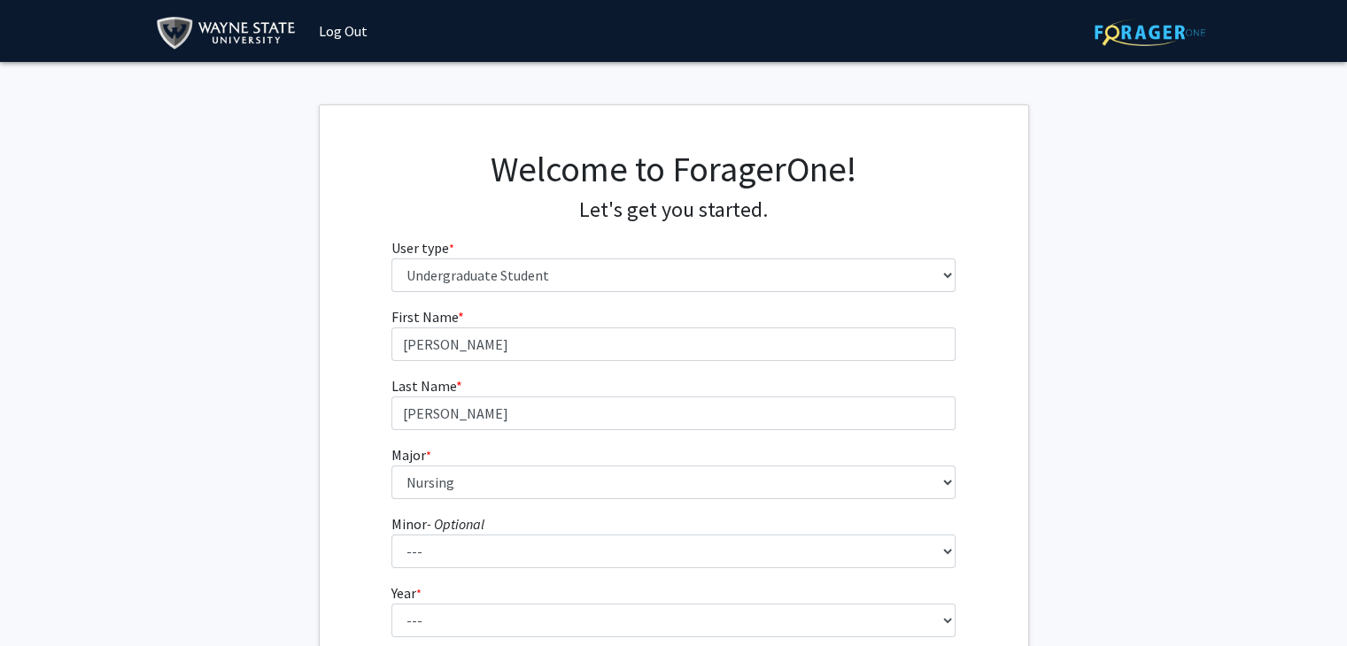
click at [288, 542] on fg-get-started "Welcome to ForagerOne! Let's get you started. User type * required Please tell …" at bounding box center [673, 450] width 1347 height 693
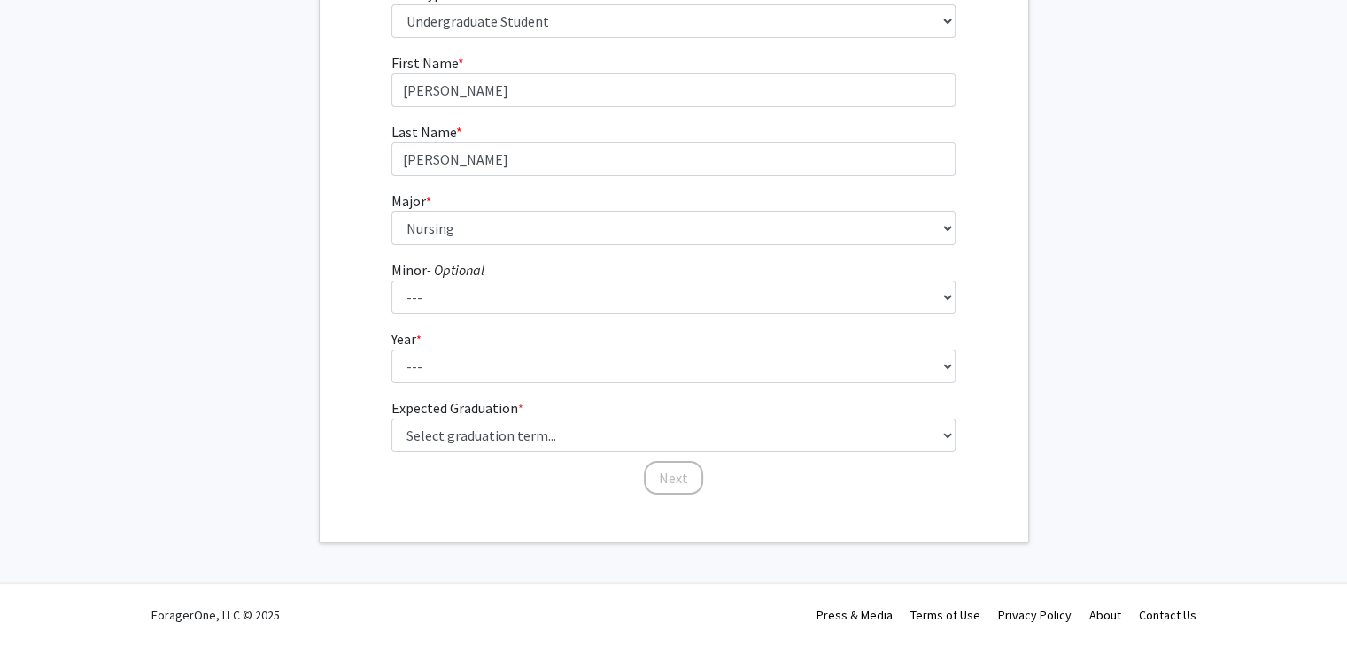
click at [432, 384] on form "First Name * required Tanvi Last Name * required Basutkar Major * required --- …" at bounding box center [673, 265] width 564 height 427
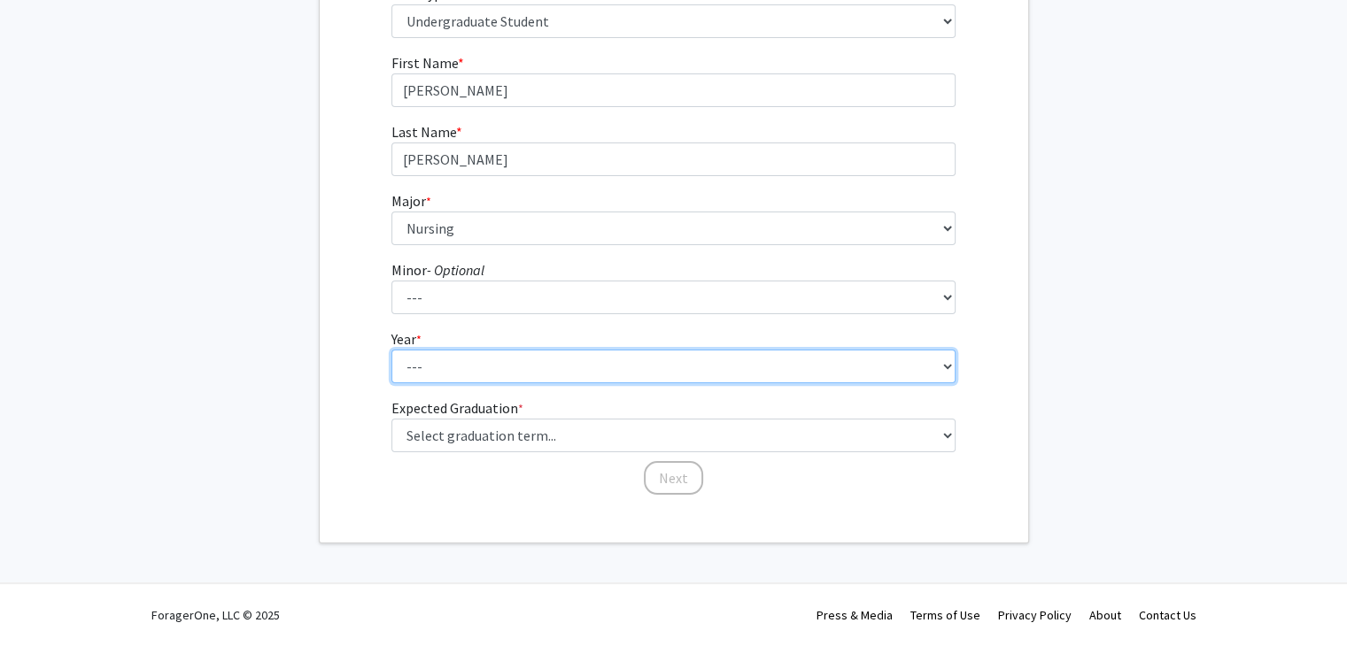
click at [429, 379] on select "--- First-year Sophomore Junior Senior Postbaccalaureate Certificate" at bounding box center [673, 367] width 564 height 34
select select "2: sophomore"
click at [391, 350] on select "--- First-year Sophomore Junior Senior Postbaccalaureate Certificate" at bounding box center [673, 367] width 564 height 34
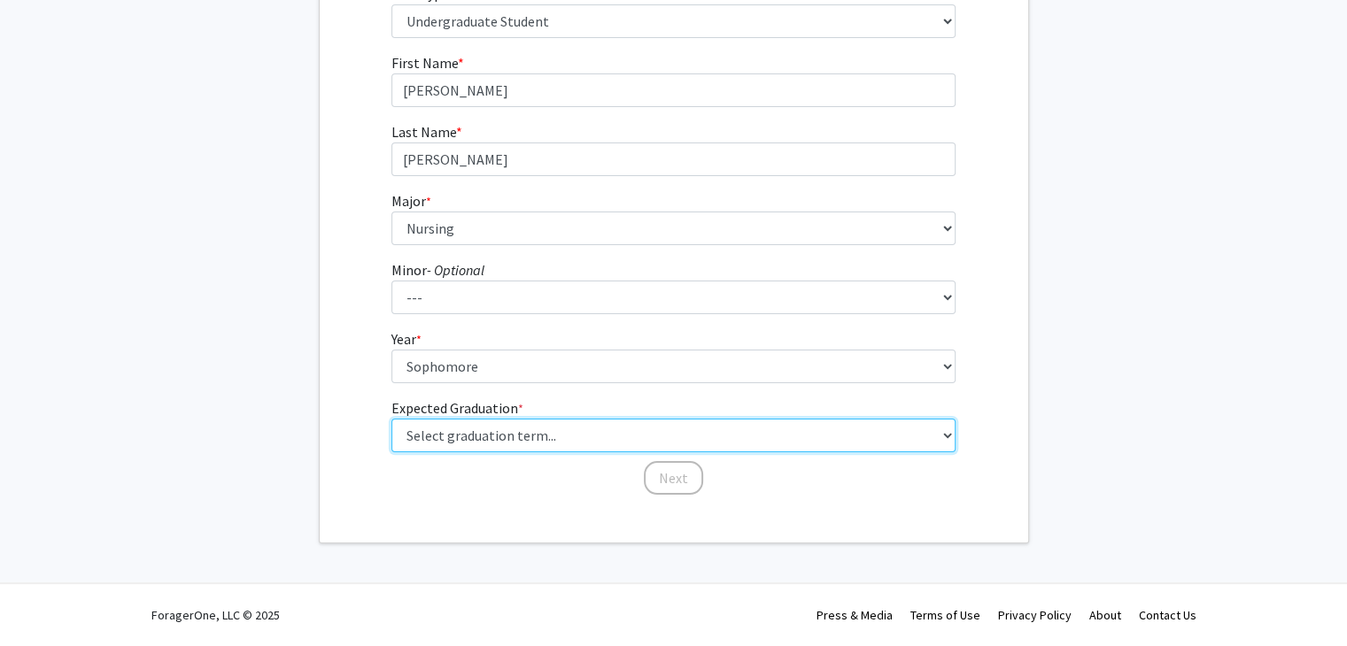
click at [485, 429] on select "Select graduation term... Spring 2025 Summer 2025 Fall 2025 Winter 2025 Spring …" at bounding box center [673, 436] width 564 height 34
select select "18: summer_2029"
click at [391, 419] on select "Select graduation term... Spring 2025 Summer 2025 Fall 2025 Winter 2025 Spring …" at bounding box center [673, 436] width 564 height 34
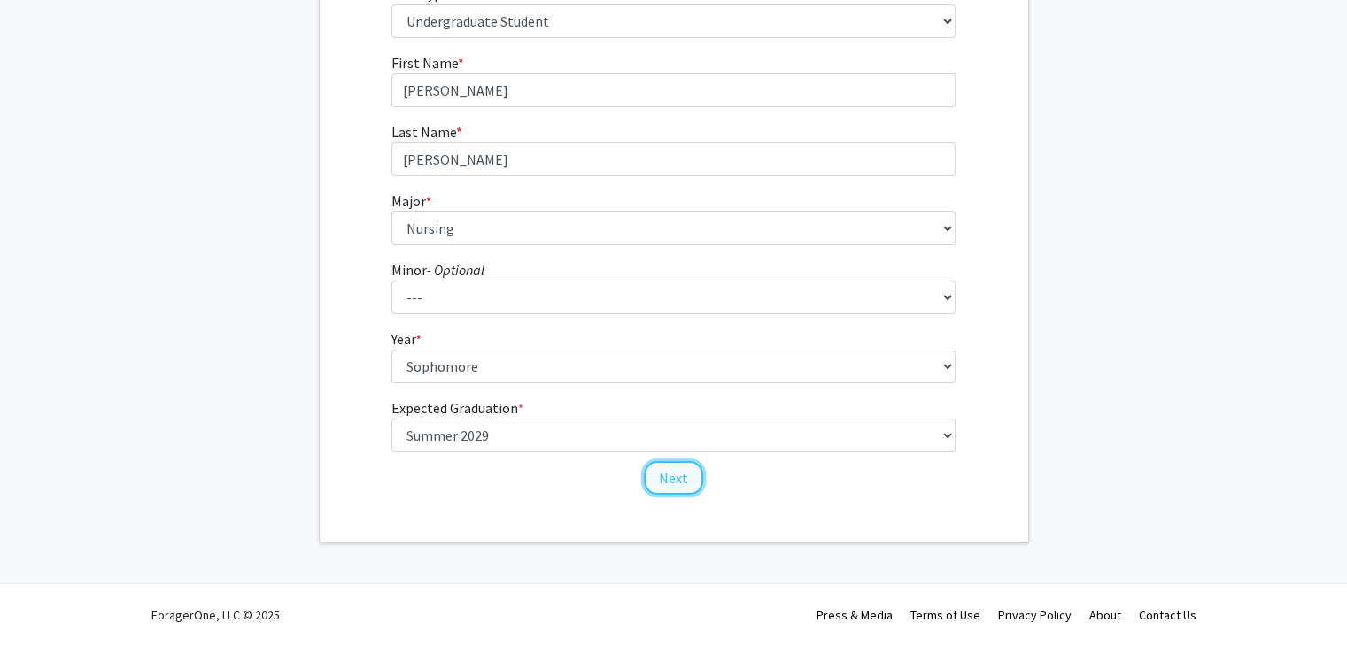
click at [677, 480] on button "Next" at bounding box center [673, 478] width 59 height 34
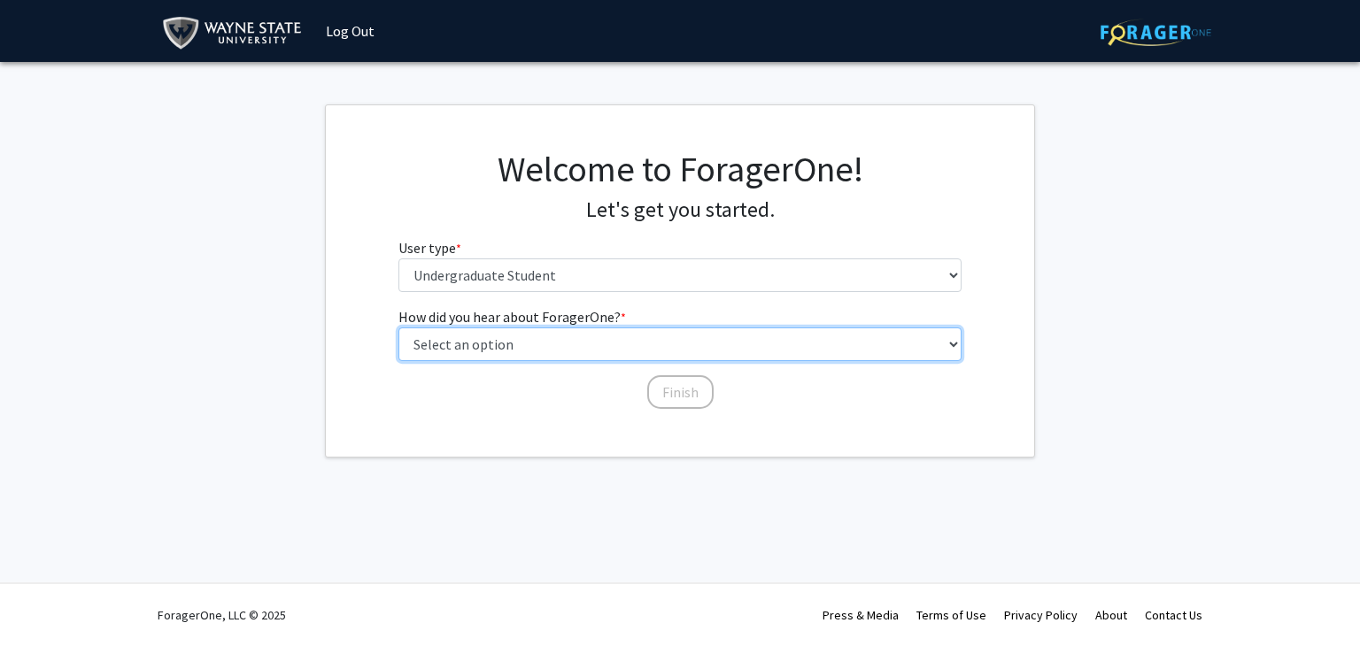
click at [641, 344] on select "Select an option Peer/student recommendation Faculty/staff recommendation Unive…" at bounding box center [680, 345] width 564 height 34
select select "2: faculty_recommendation"
click at [398, 328] on select "Select an option Peer/student recommendation Faculty/staff recommendation Unive…" at bounding box center [680, 345] width 564 height 34
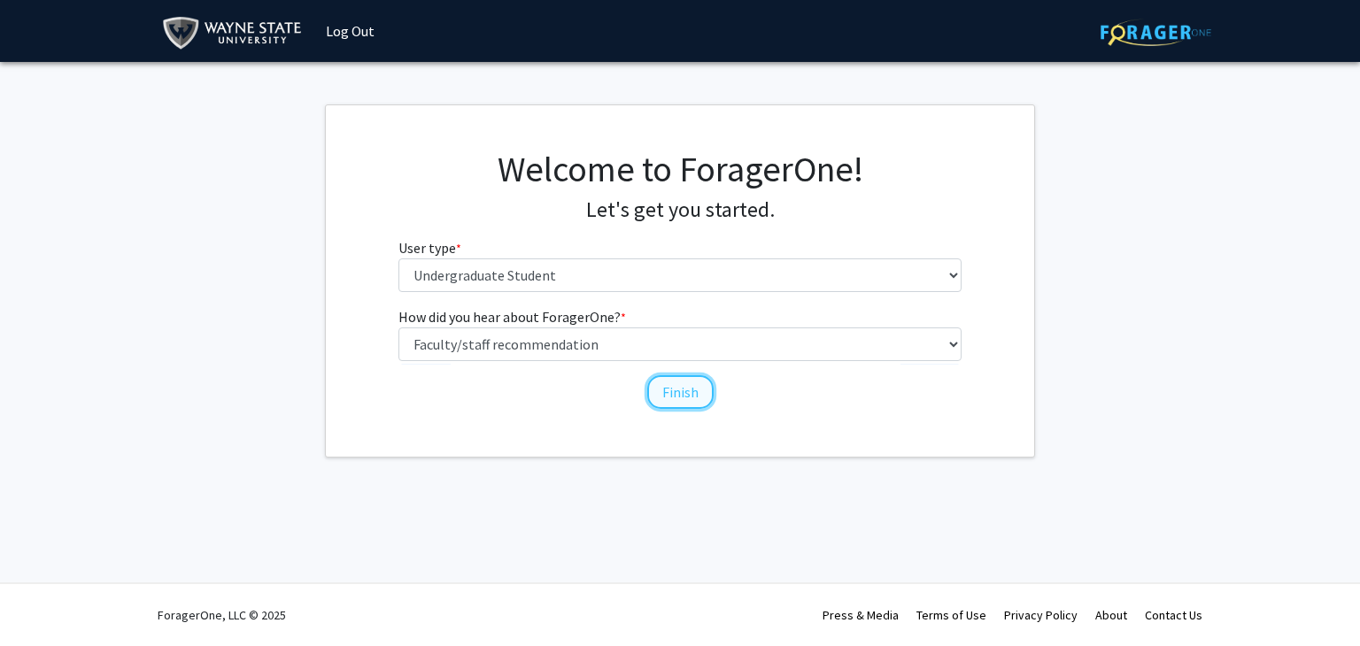
click at [687, 390] on button "Finish" at bounding box center [680, 392] width 66 height 34
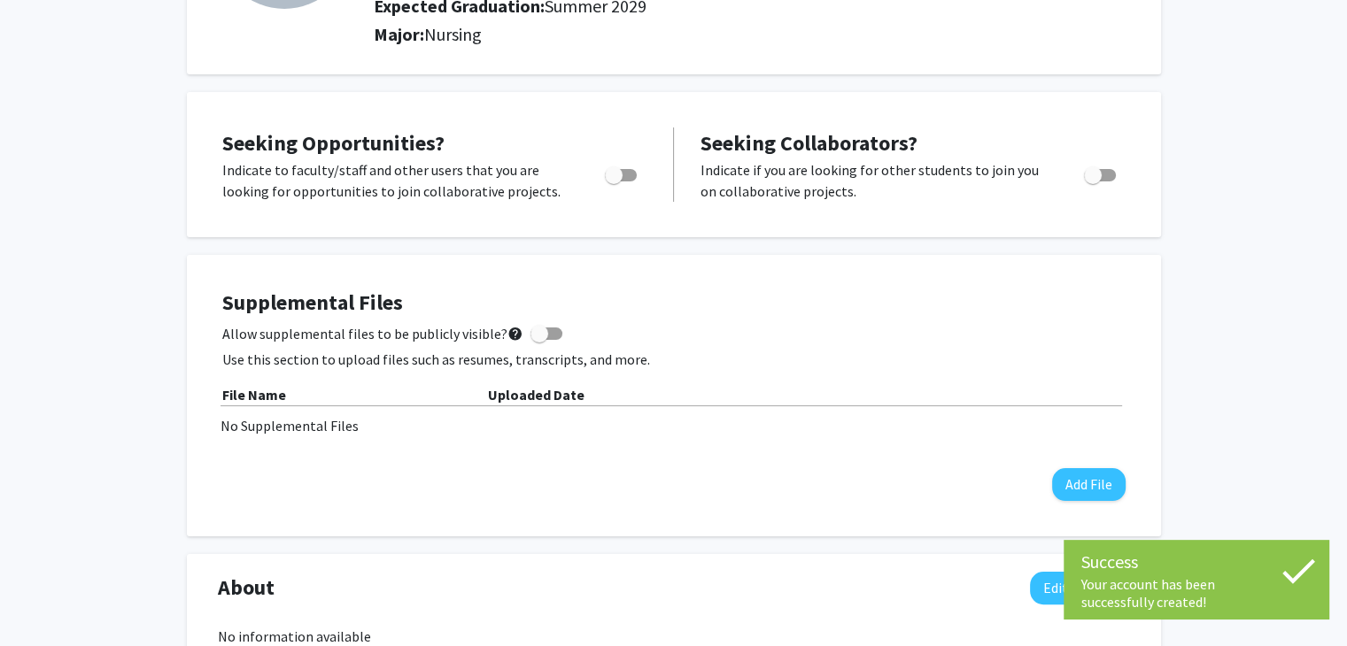
scroll to position [243, 0]
click at [643, 171] on div "Toggle" at bounding box center [622, 171] width 49 height 27
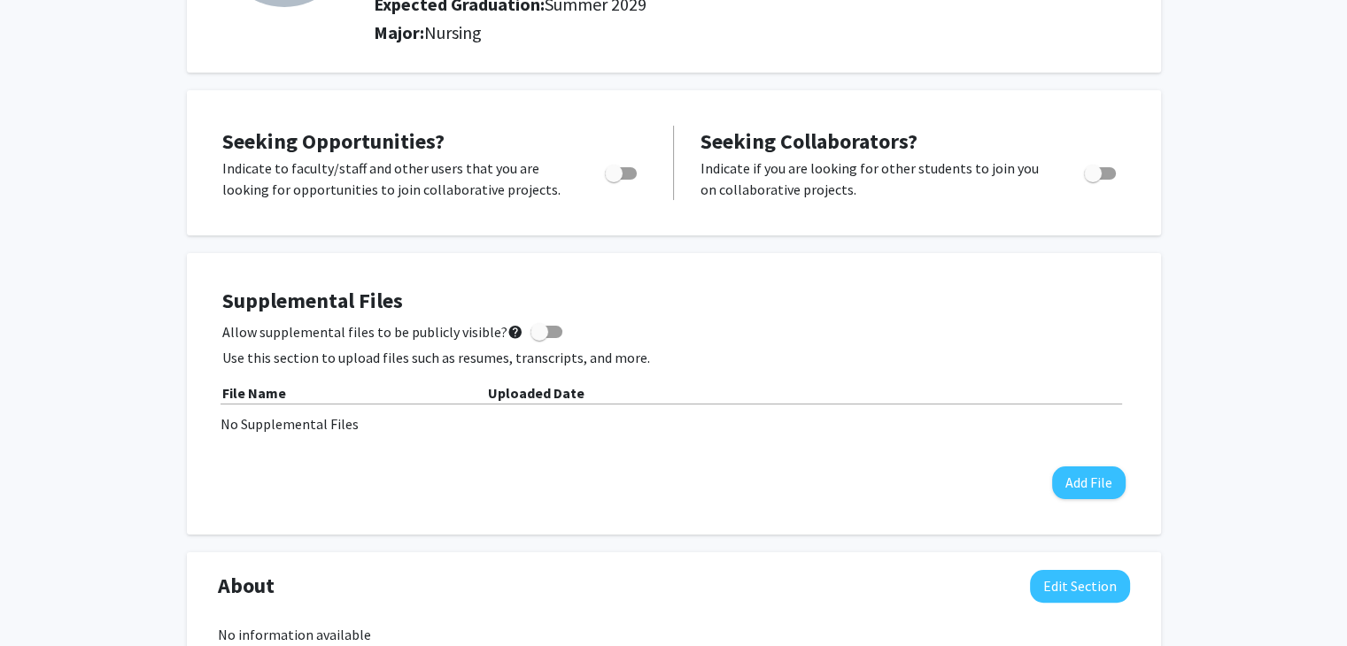
click at [633, 170] on span "Toggle" at bounding box center [621, 173] width 32 height 12
click at [614, 180] on input "Are you actively seeking opportunities?" at bounding box center [613, 180] width 1 height 1
checkbox input "true"
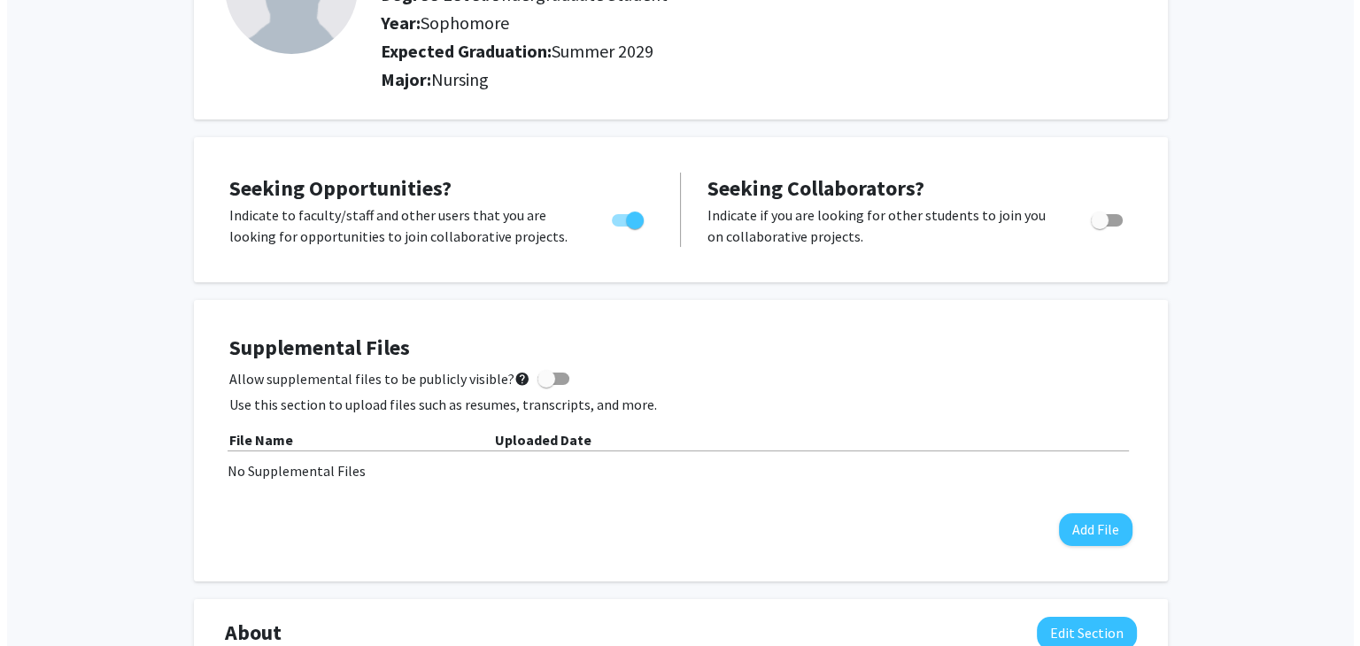
scroll to position [0, 0]
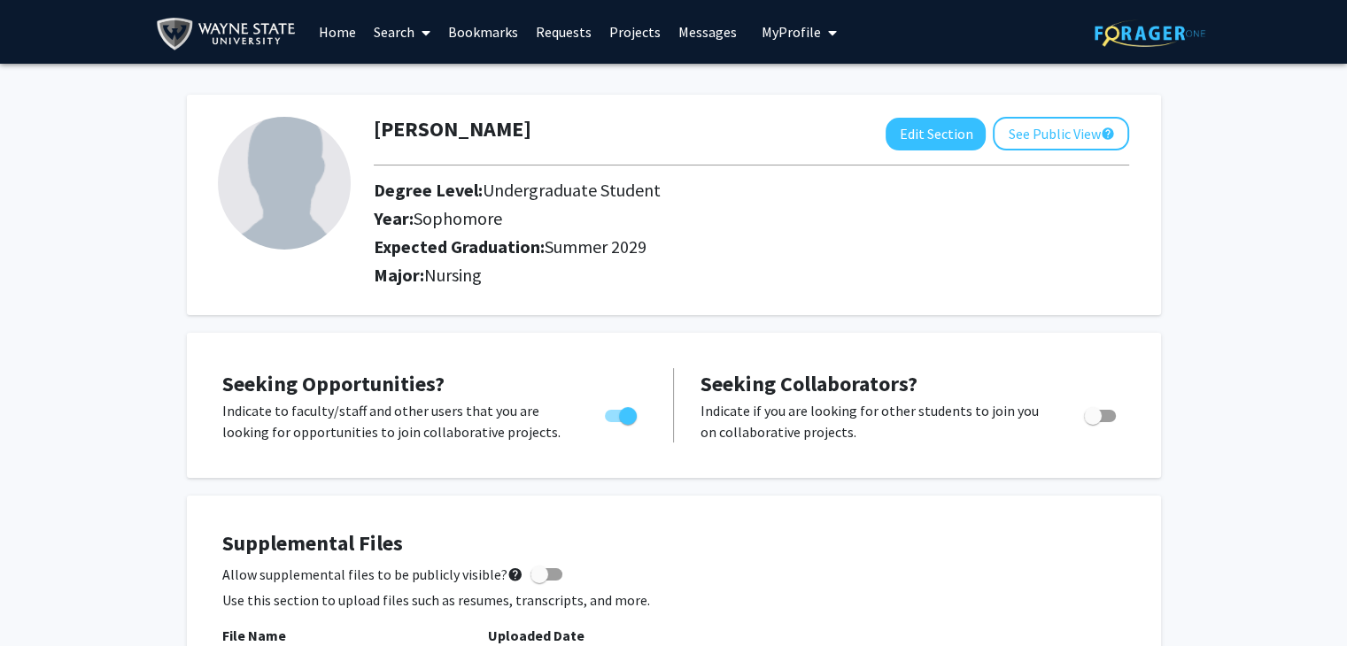
click at [629, 35] on link "Projects" at bounding box center [634, 32] width 69 height 62
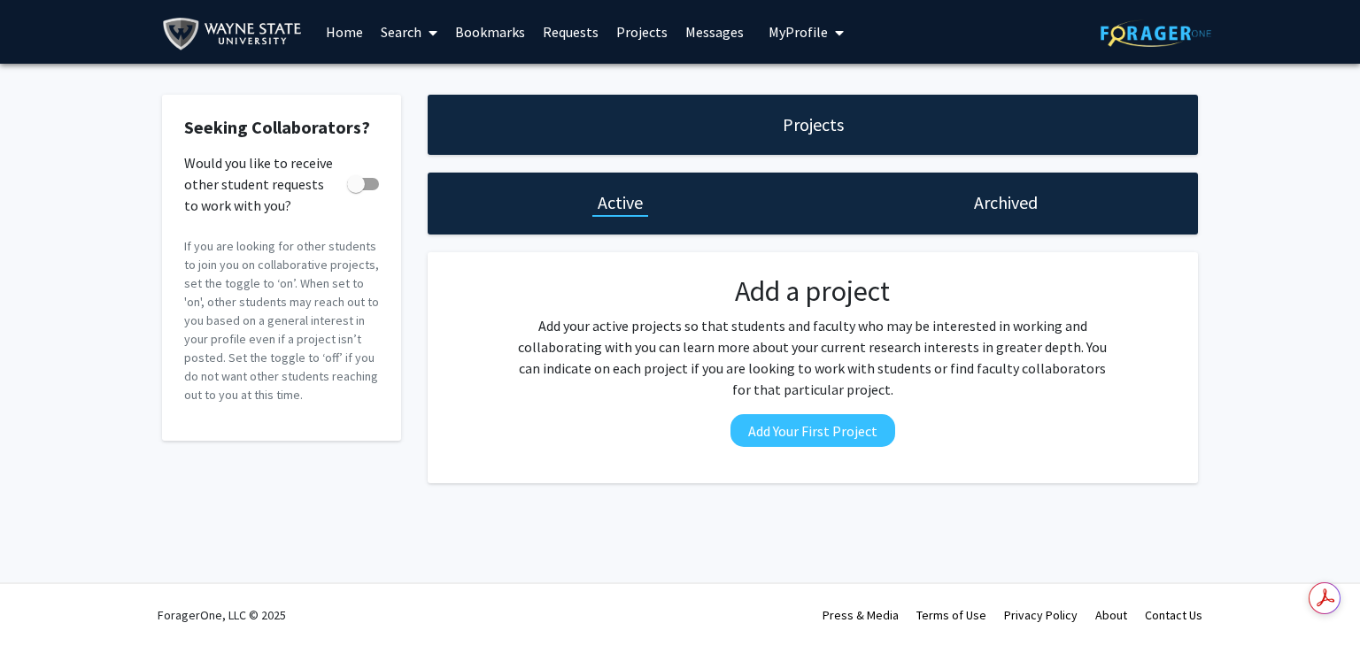
click at [330, 35] on link "Home" at bounding box center [344, 32] width 55 height 62
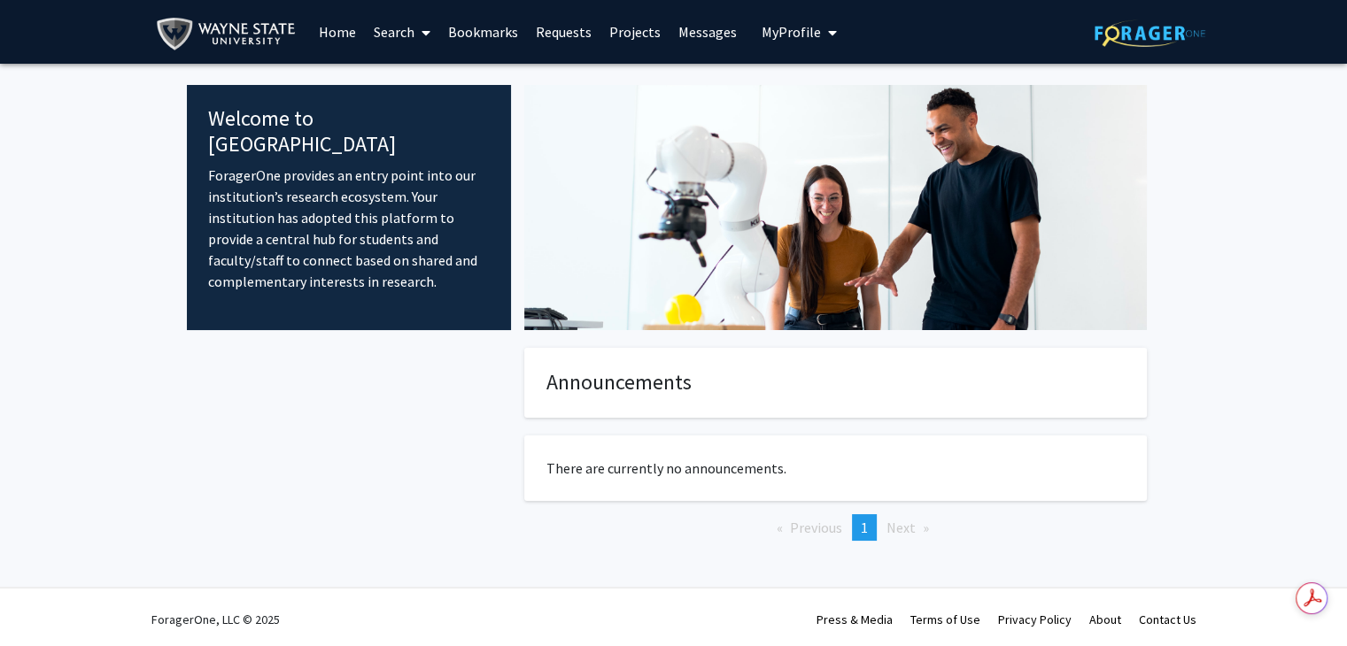
click at [388, 28] on link "Search" at bounding box center [402, 32] width 74 height 62
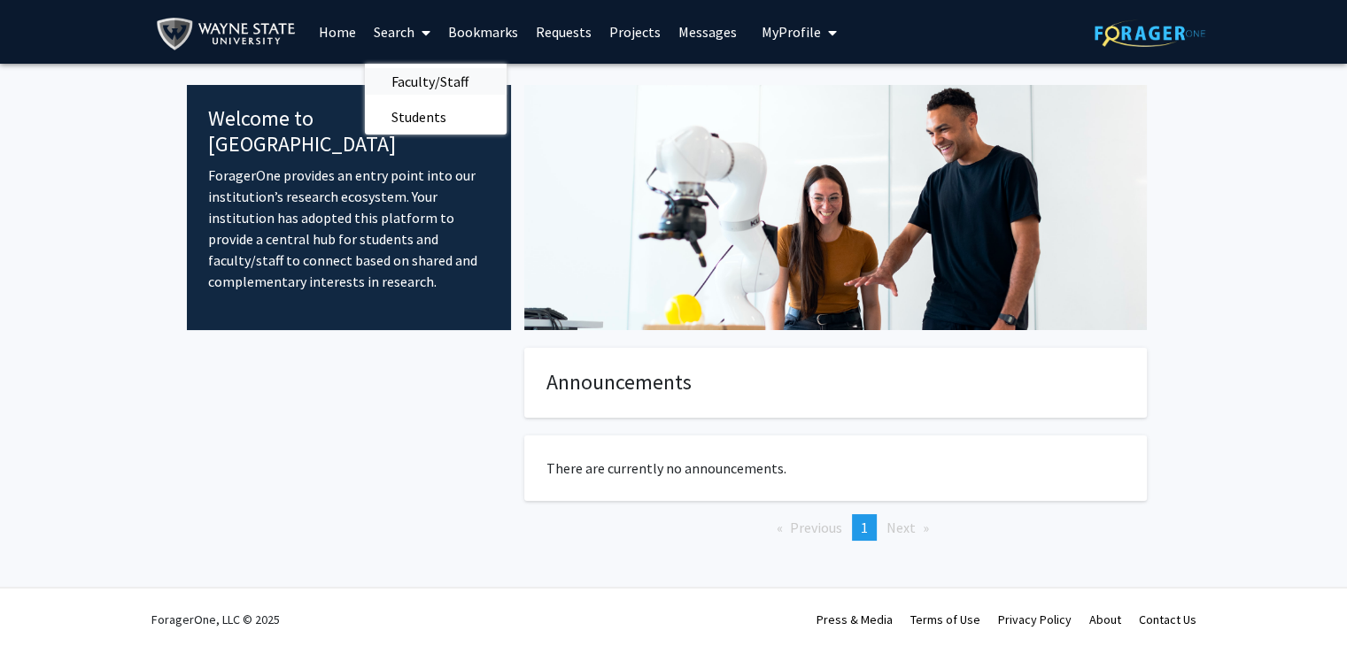
click at [429, 74] on span "Faculty/Staff" at bounding box center [430, 81] width 130 height 35
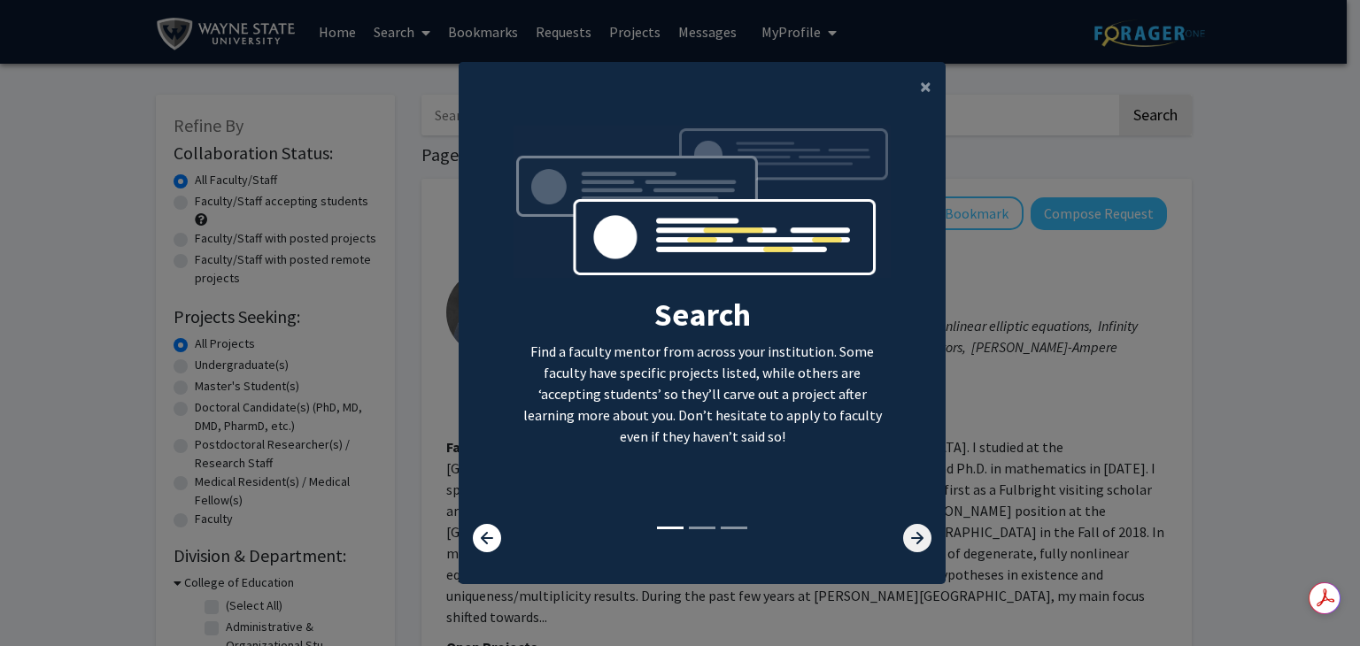
click at [905, 537] on icon at bounding box center [917, 538] width 28 height 28
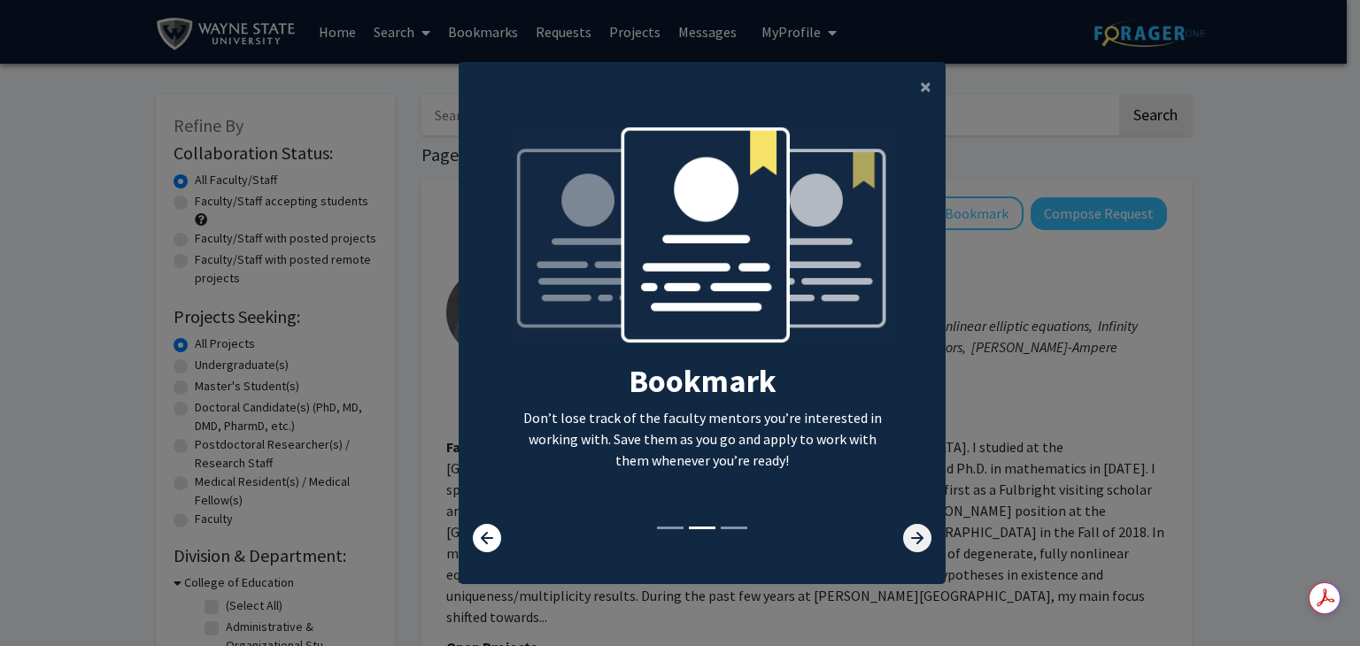
click at [903, 533] on icon at bounding box center [917, 538] width 28 height 28
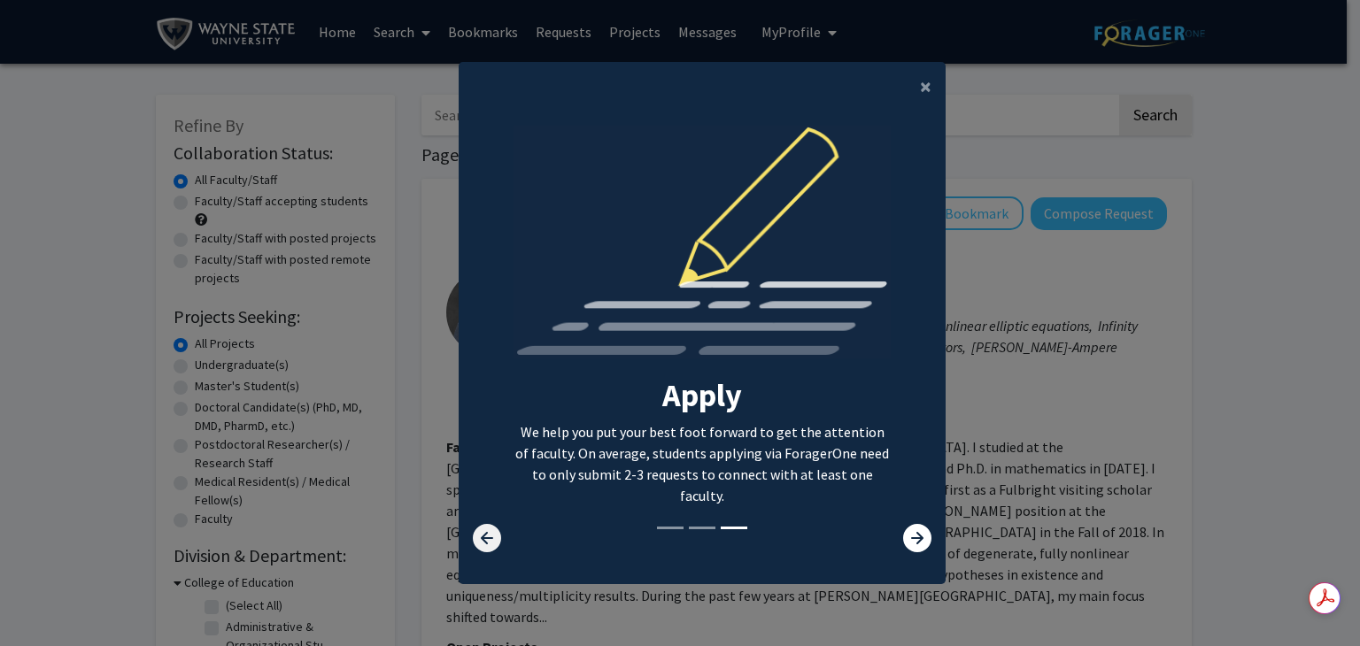
click at [484, 529] on icon at bounding box center [487, 538] width 28 height 28
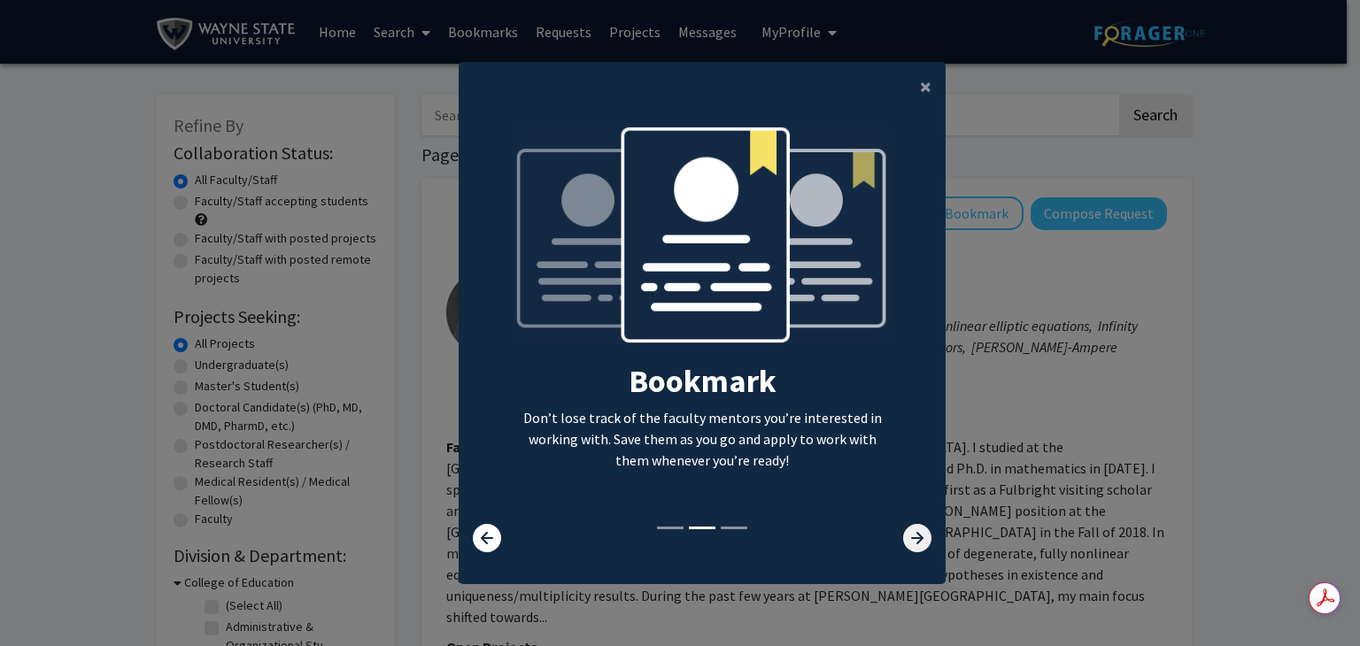
click at [914, 536] on icon at bounding box center [917, 538] width 28 height 28
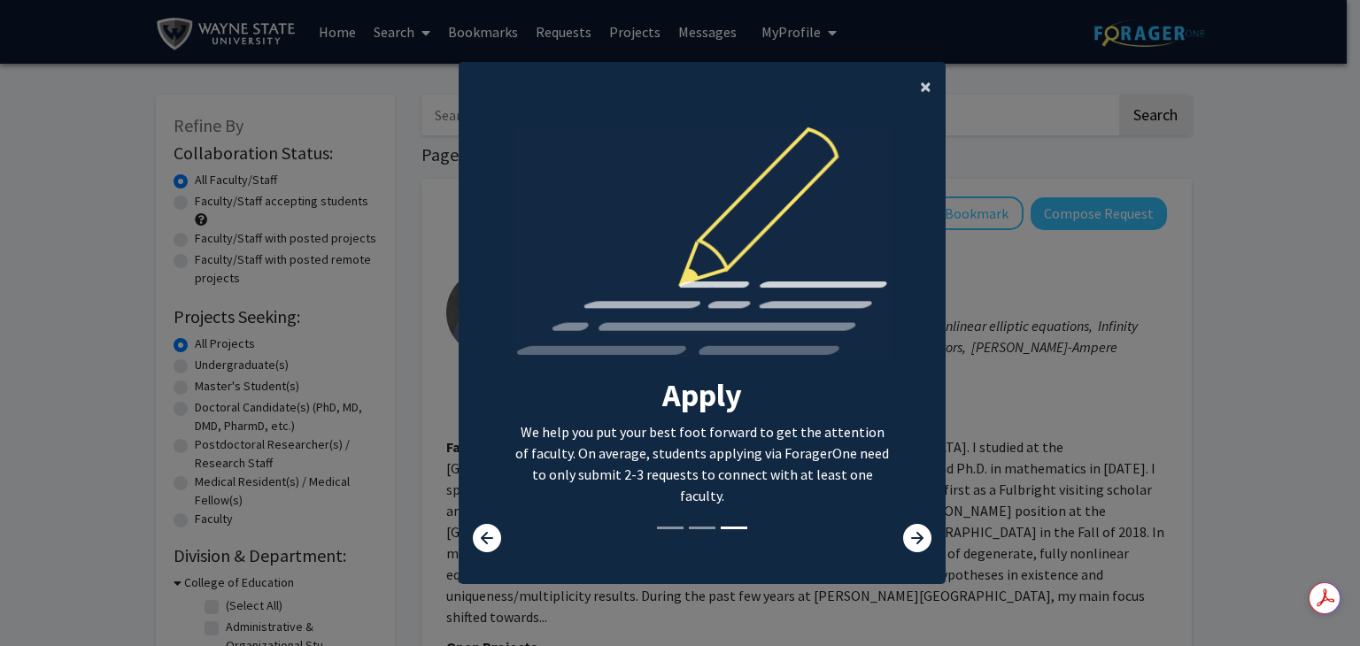
click at [920, 75] on span "×" at bounding box center [926, 86] width 12 height 27
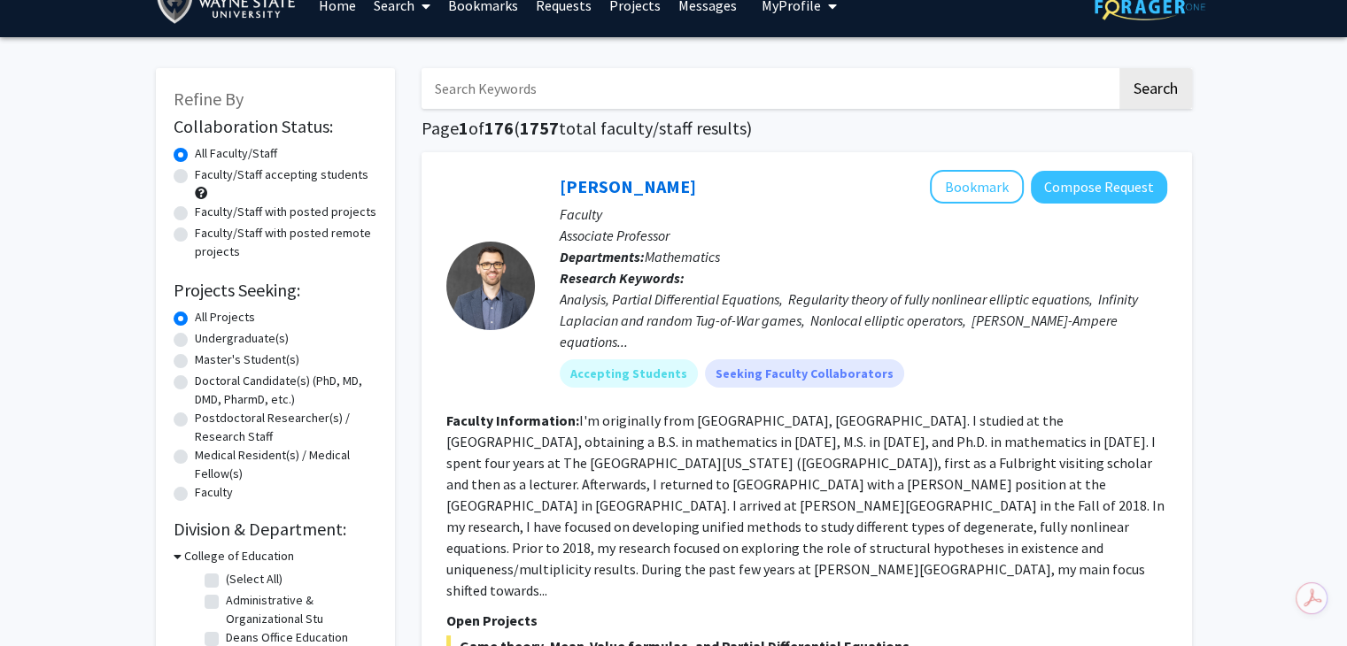
scroll to position [25, 0]
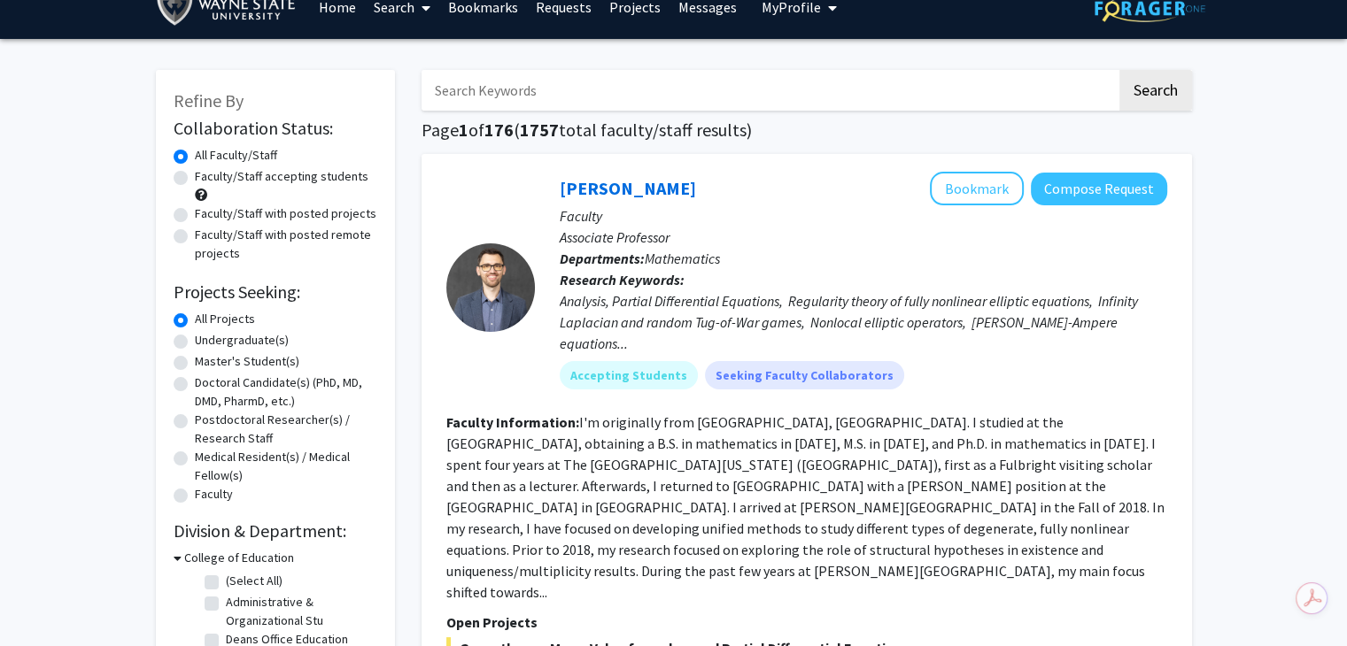
click at [704, 92] on input "Search Keywords" at bounding box center [768, 90] width 695 height 41
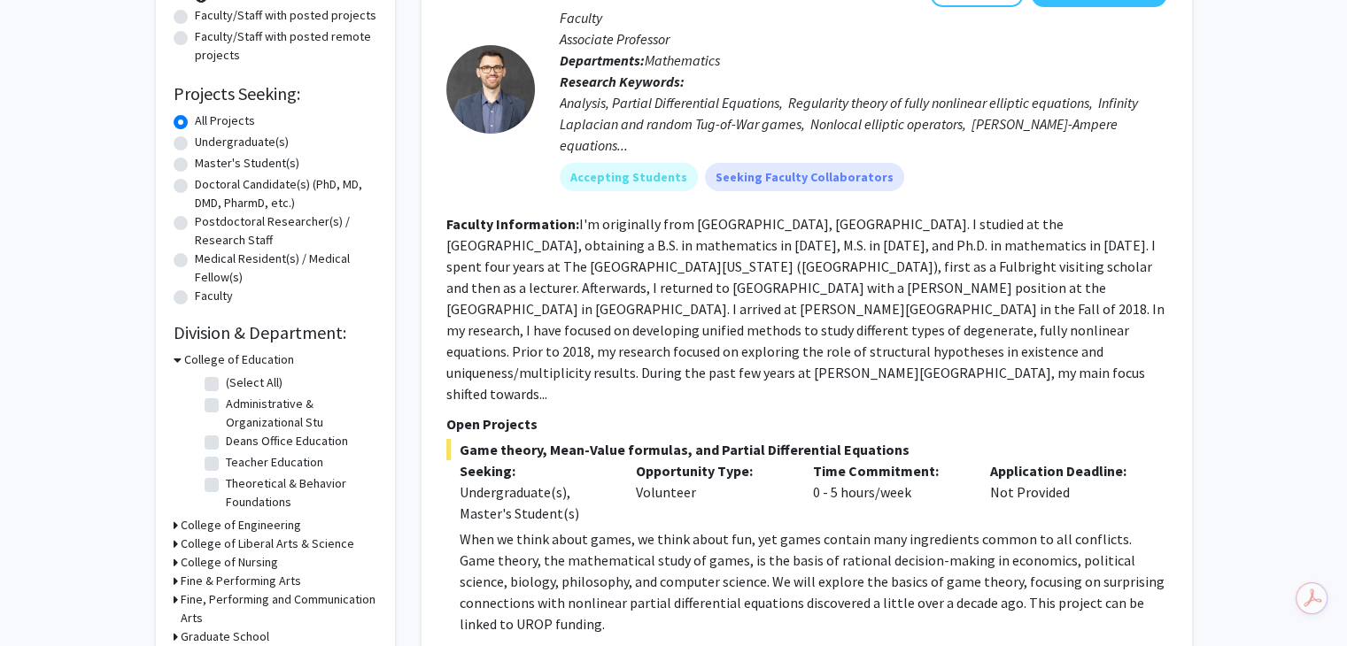
scroll to position [0, 0]
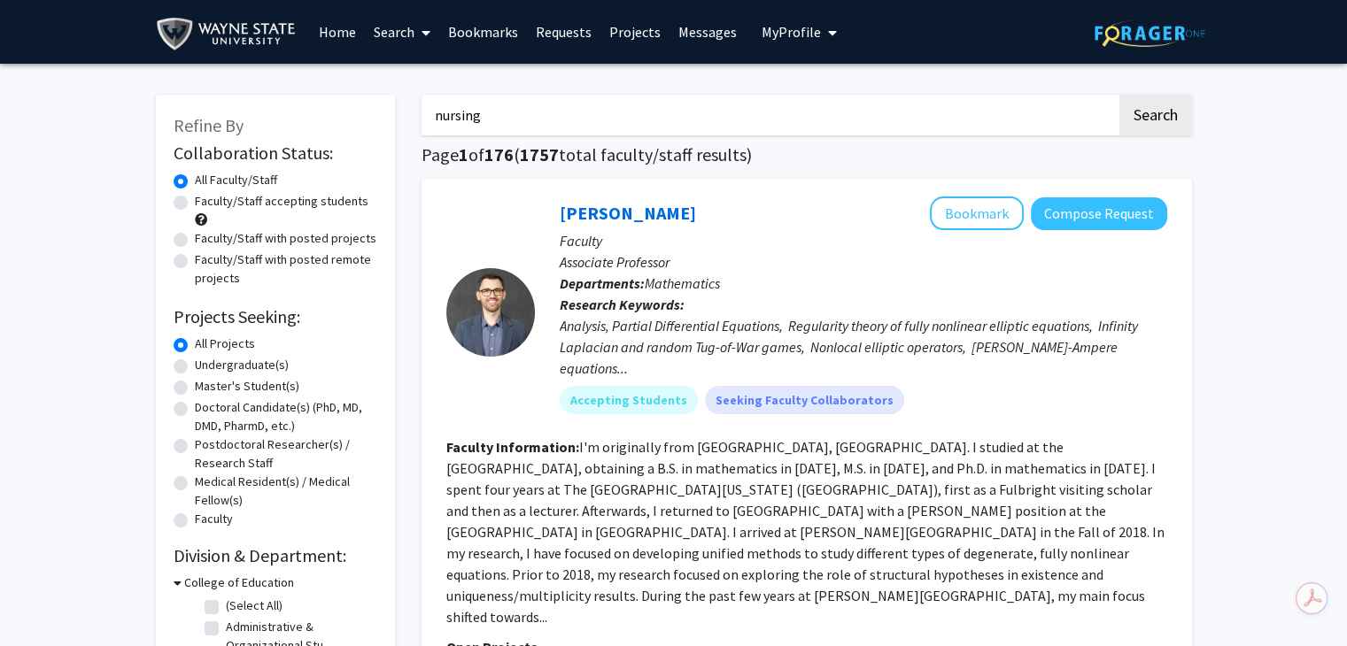
type input "nursing"
click at [1119, 95] on button "Search" at bounding box center [1155, 115] width 73 height 41
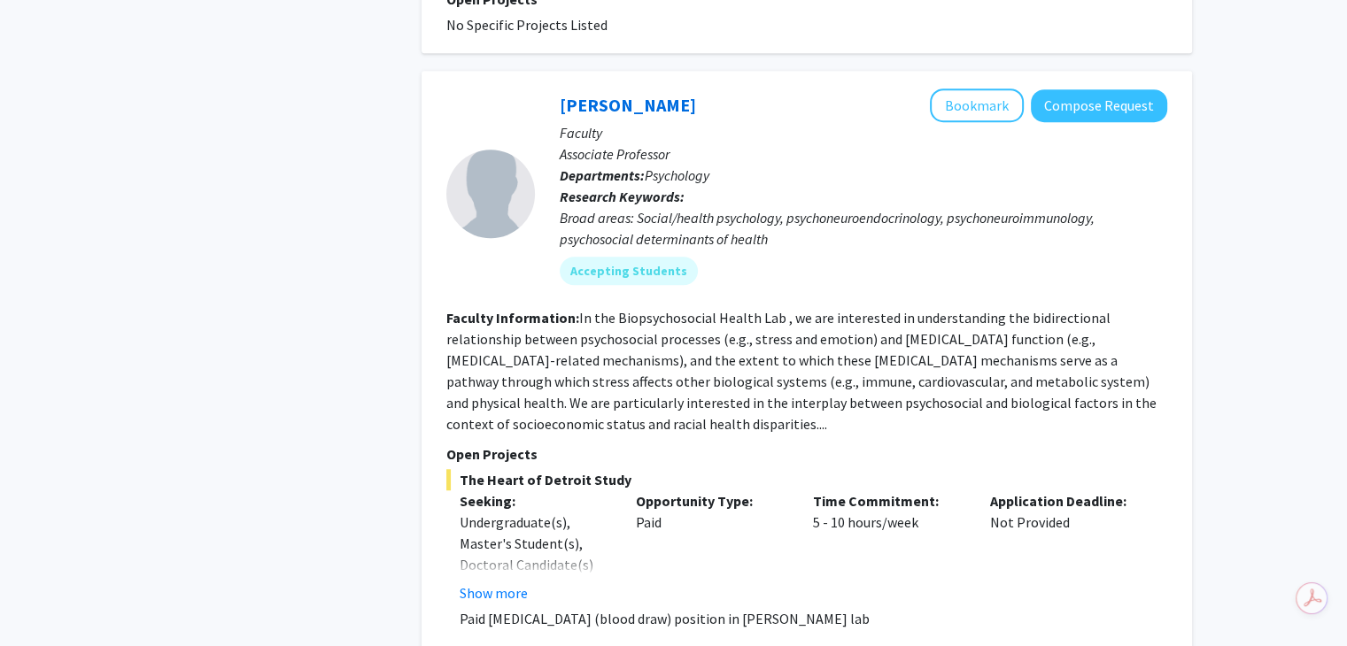
scroll to position [1279, 0]
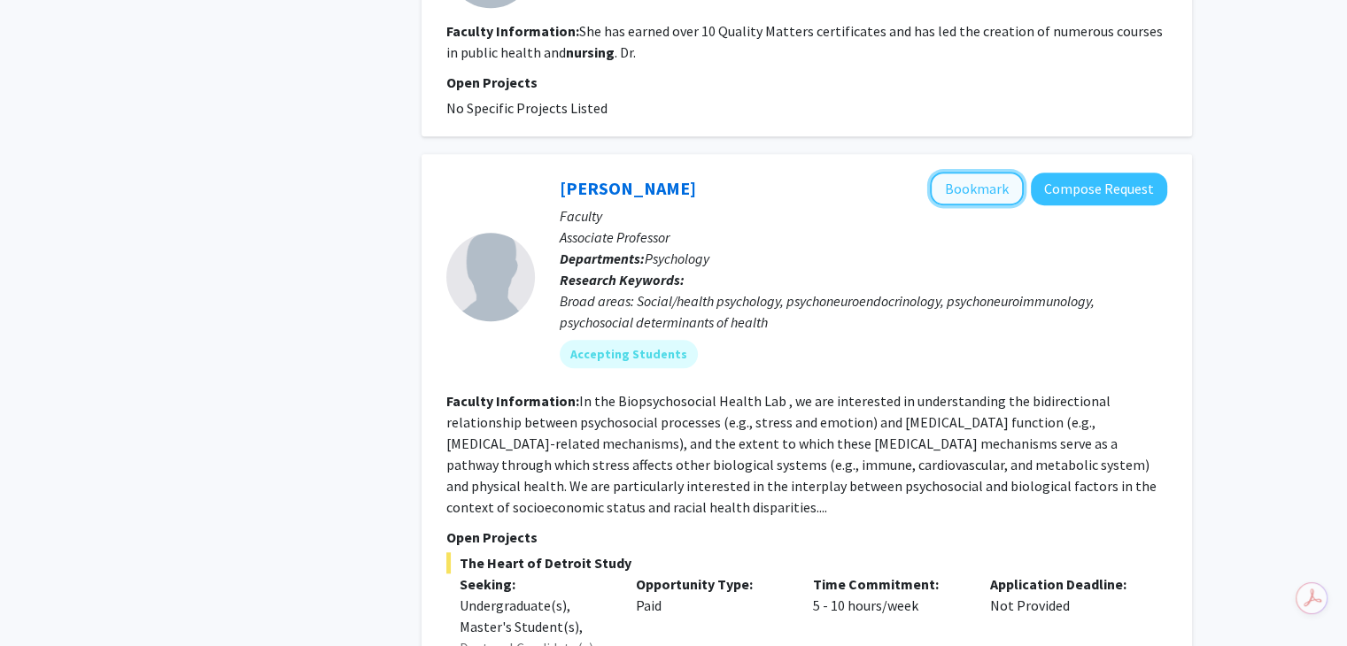
click at [973, 180] on button "Bookmark" at bounding box center [977, 189] width 94 height 34
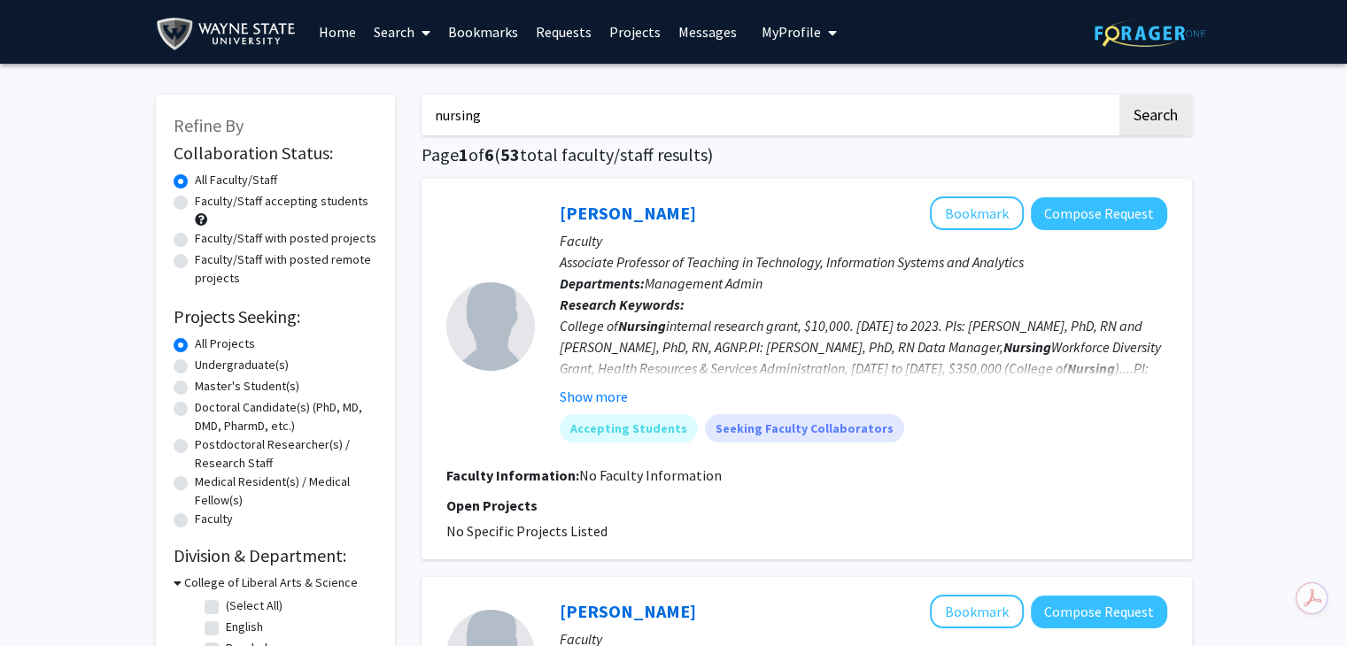
scroll to position [0, 0]
drag, startPoint x: 719, startPoint y: 120, endPoint x: 348, endPoint y: 62, distance: 375.4
click at [195, 368] on label "Undergraduate(s)" at bounding box center [242, 365] width 94 height 19
click at [195, 367] on input "Undergraduate(s)" at bounding box center [201, 362] width 12 height 12
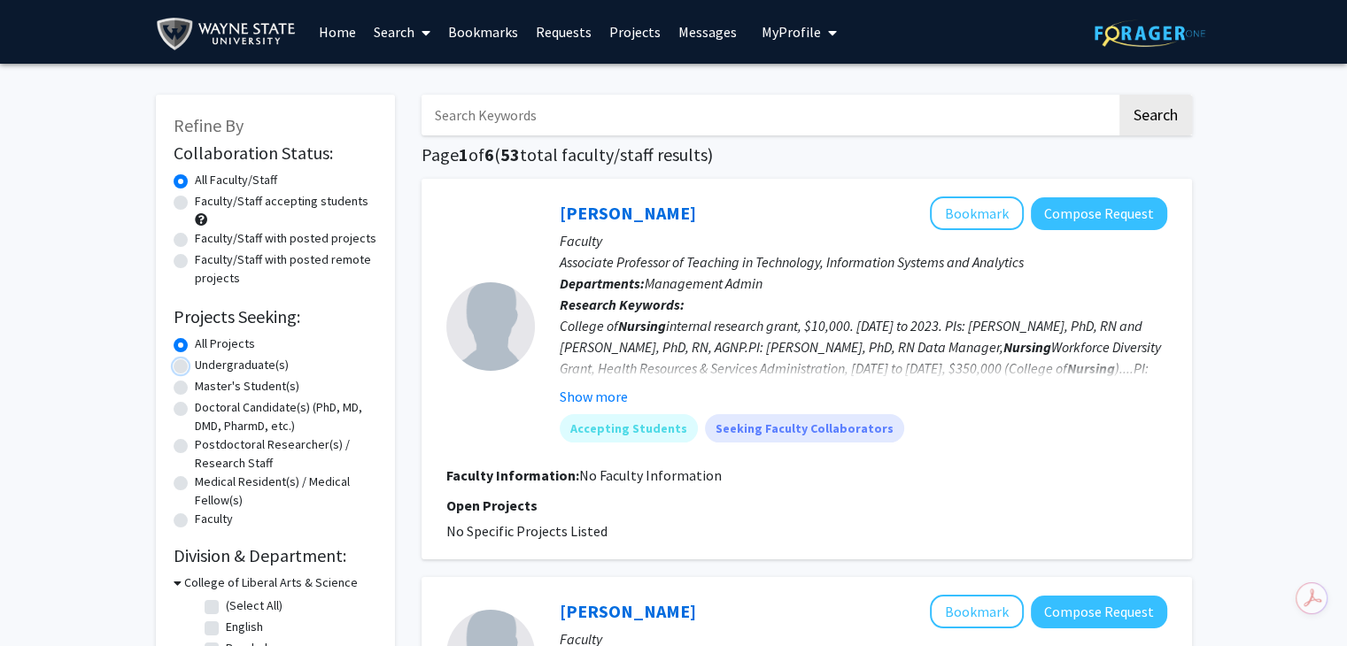
radio input "true"
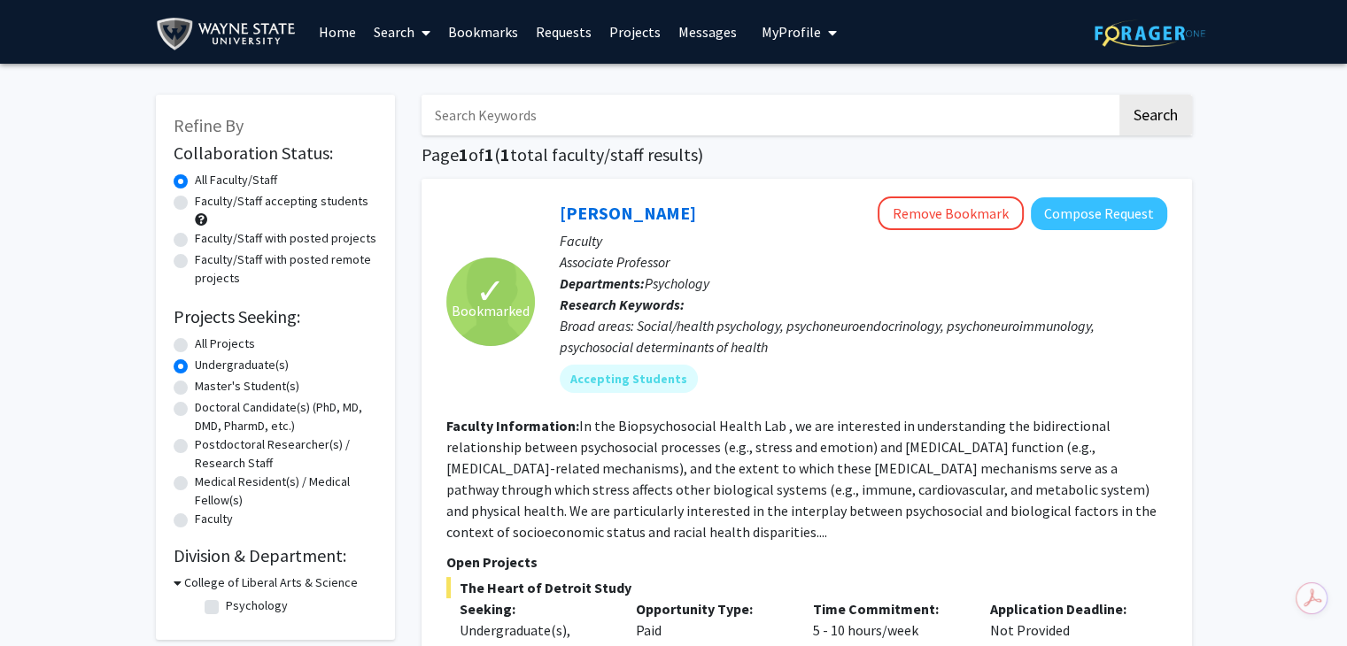
click at [561, 97] on input "Search Keywords" at bounding box center [768, 115] width 695 height 41
click at [195, 199] on label "Faculty/Staff accepting students" at bounding box center [282, 201] width 174 height 19
click at [195, 199] on input "Faculty/Staff accepting students" at bounding box center [201, 198] width 12 height 12
radio input "true"
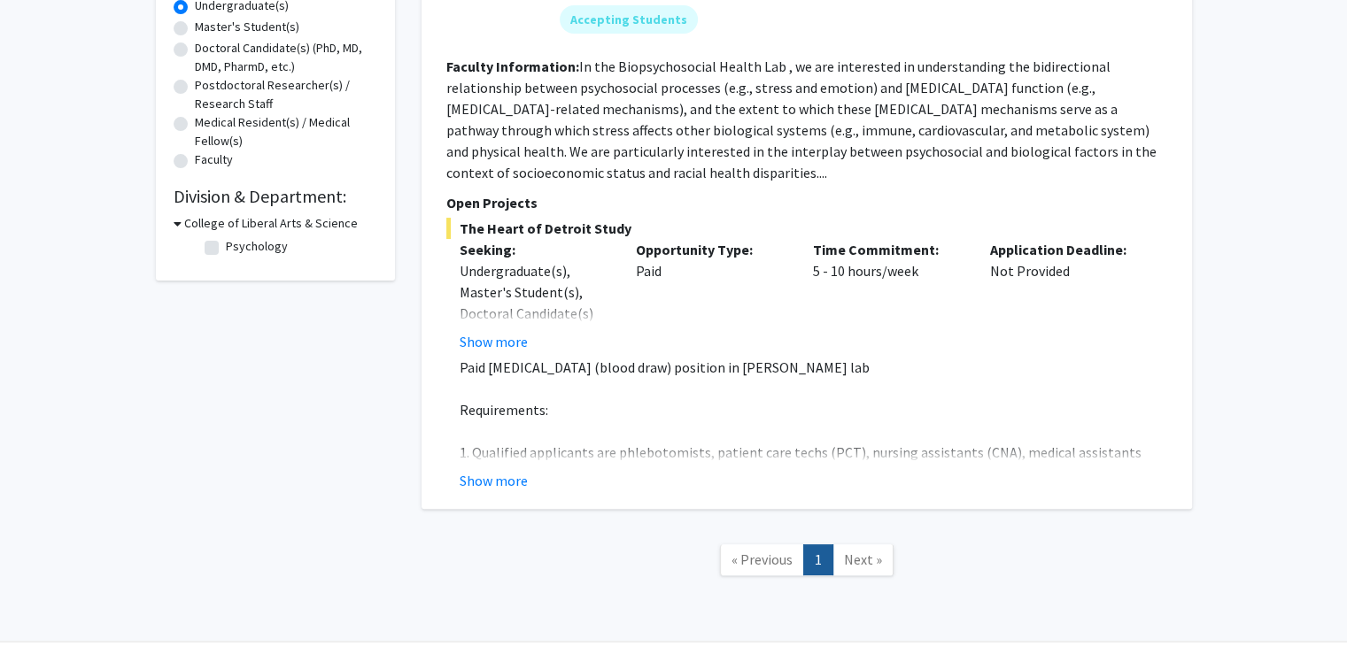
scroll to position [418, 0]
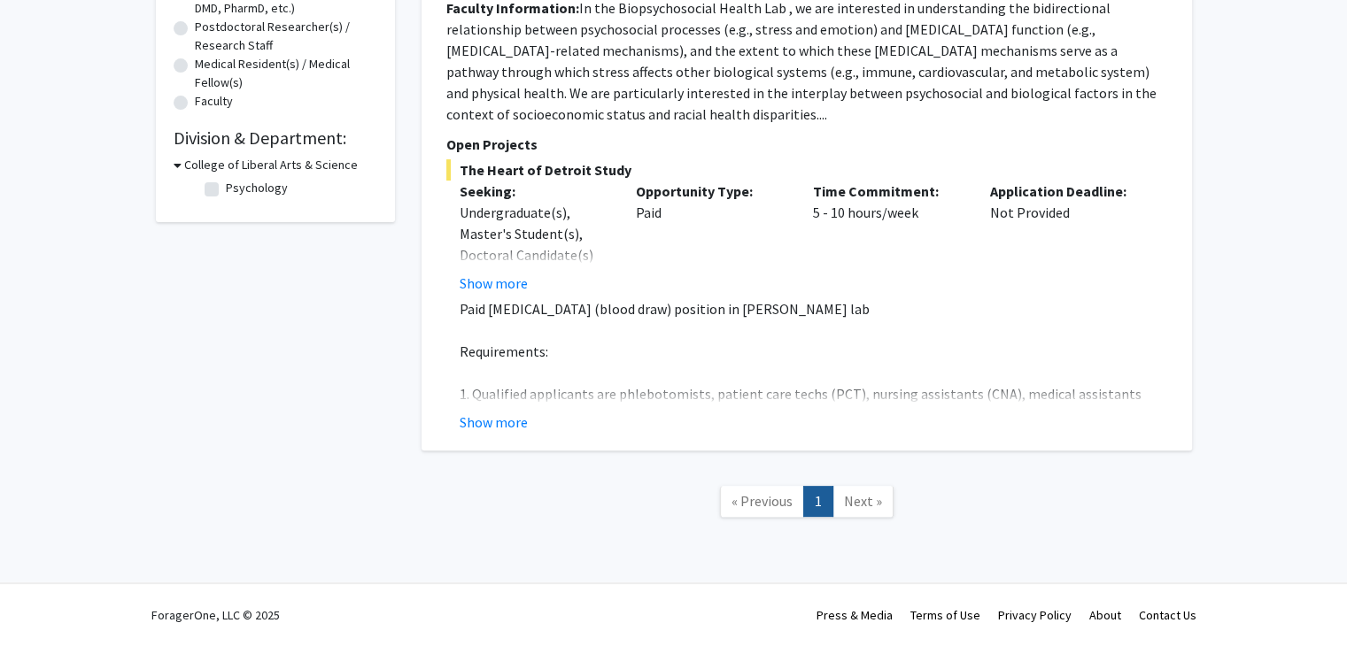
click at [499, 432] on div "✓ Bookmarked Samuele Zilioli Remove Bookmark Compose Request Faculty Associate …" at bounding box center [806, 106] width 770 height 690
click at [495, 424] on button "Show more" at bounding box center [494, 422] width 68 height 21
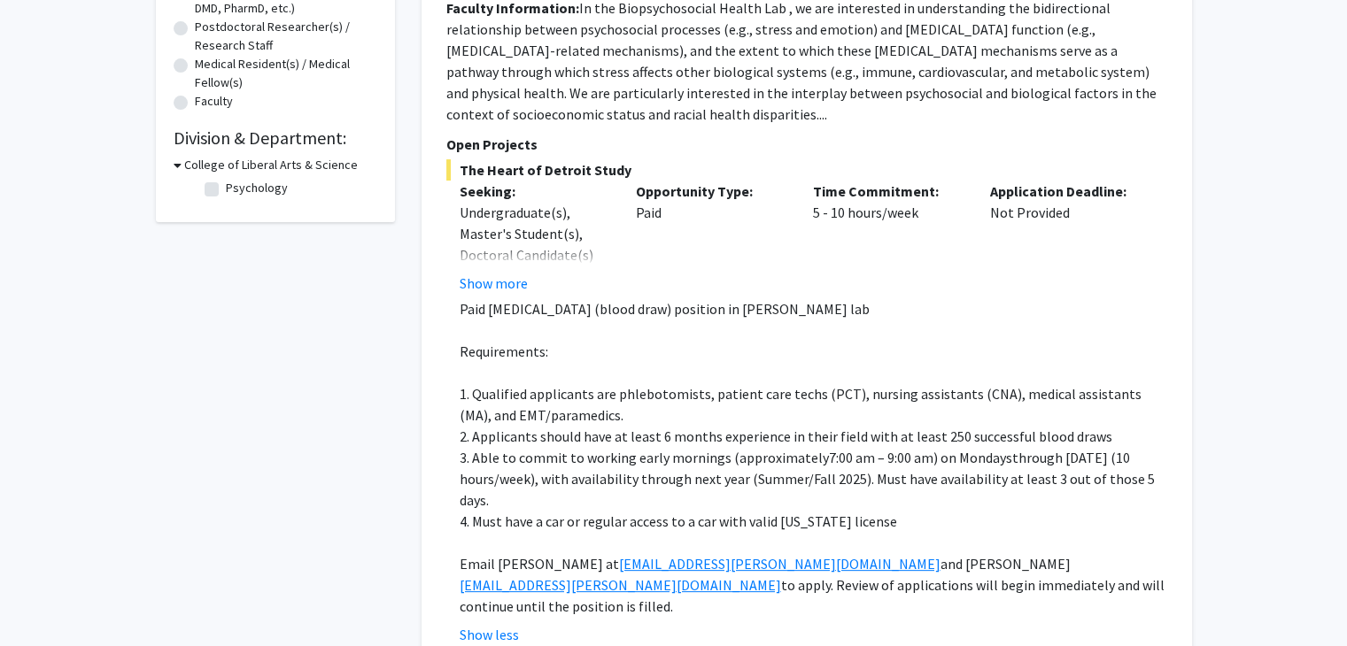
scroll to position [0, 0]
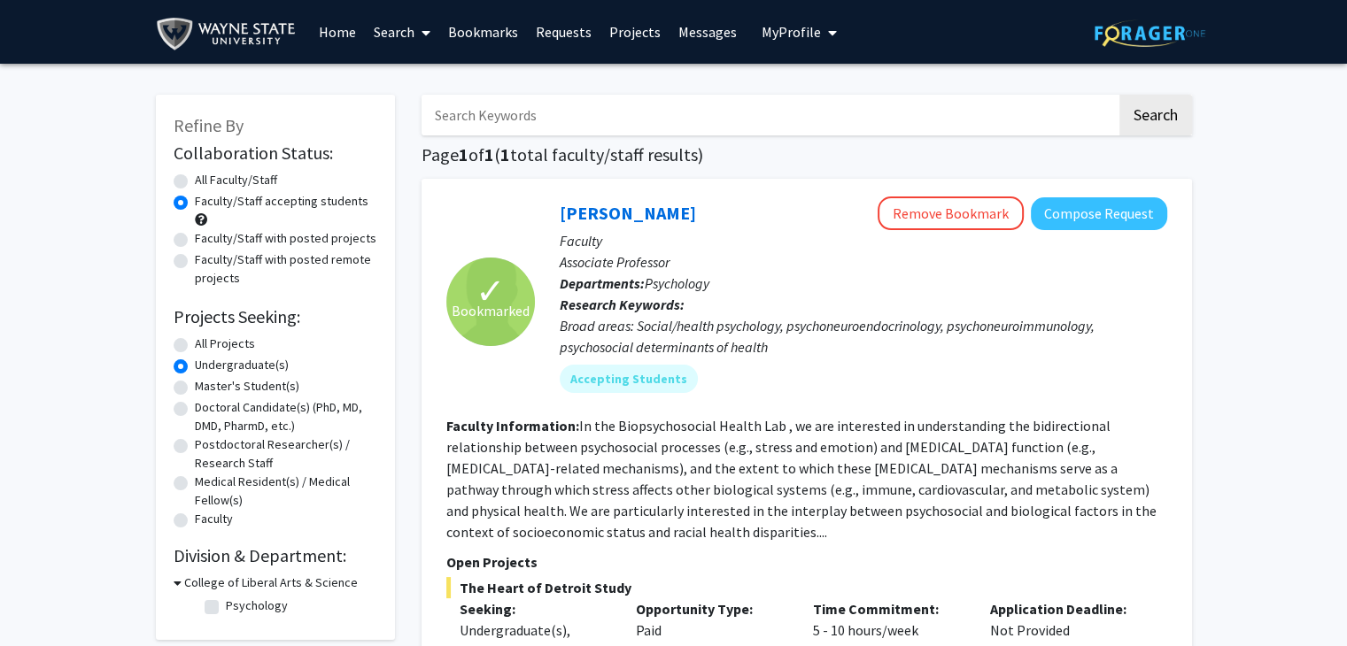
click at [547, 111] on input "Search Keywords" at bounding box center [768, 115] width 695 height 41
